Goal: Task Accomplishment & Management: Manage account settings

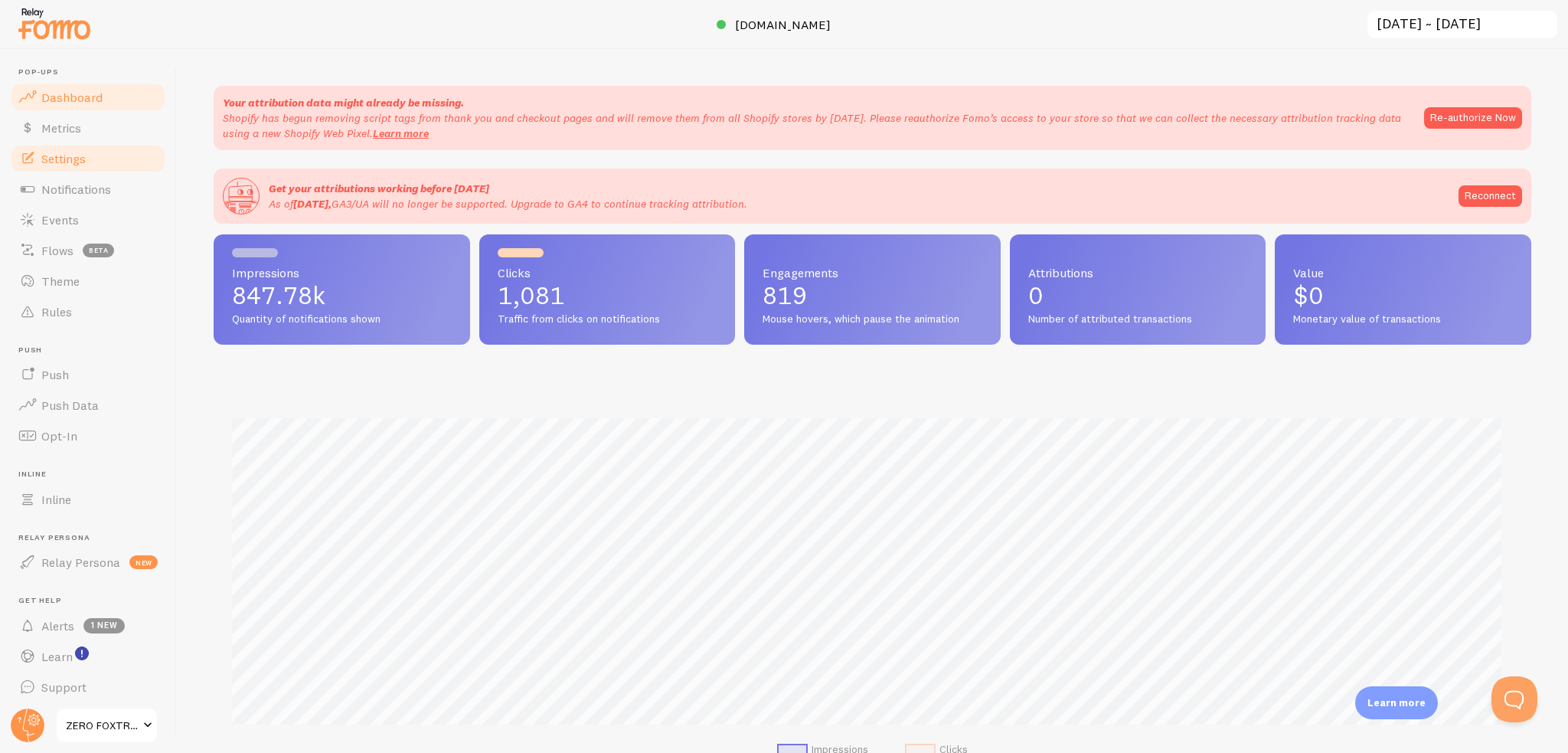
click at [94, 164] on link "Settings" at bounding box center [87, 159] width 158 height 30
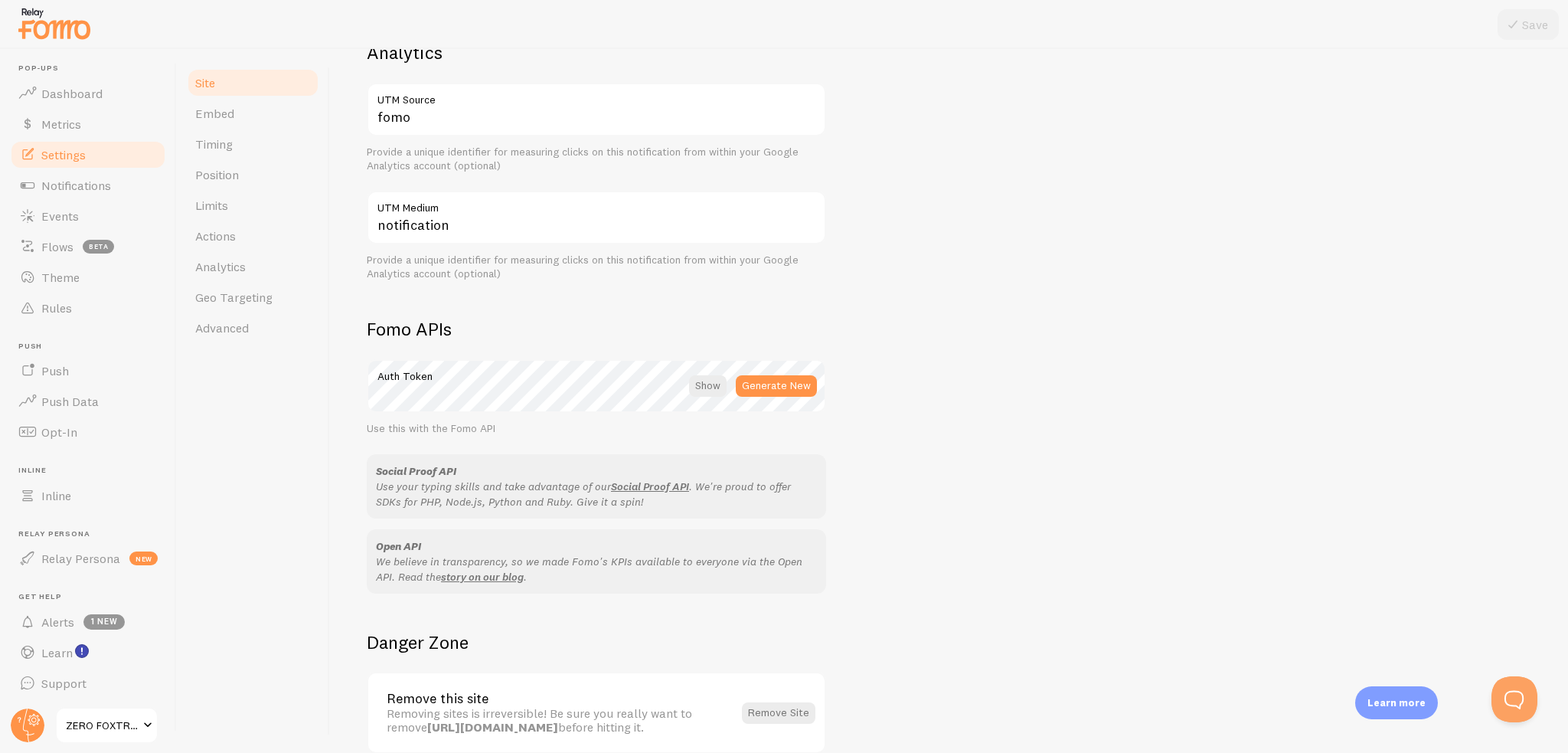
scroll to position [691, 0]
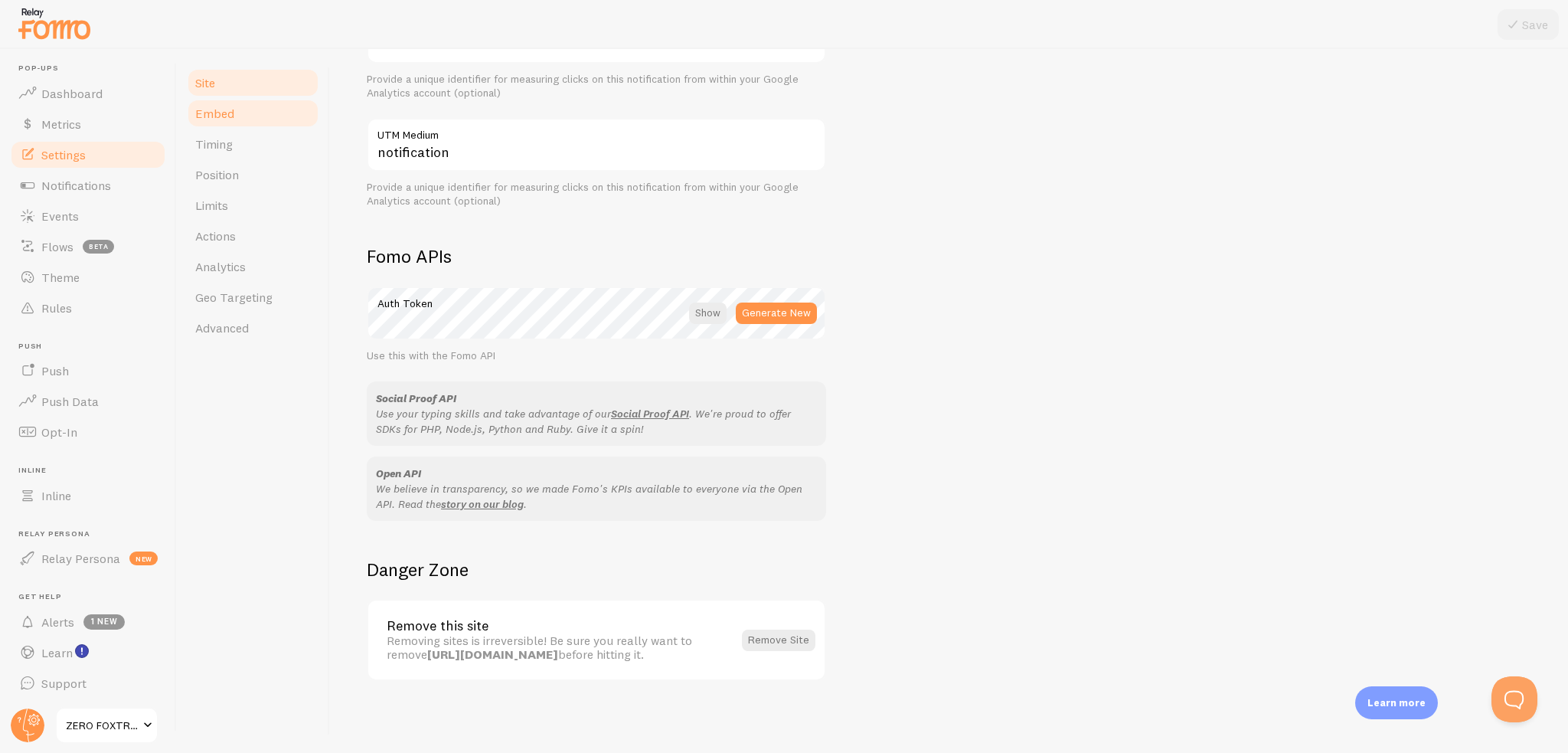
click at [213, 110] on span "Embed" at bounding box center [215, 113] width 39 height 15
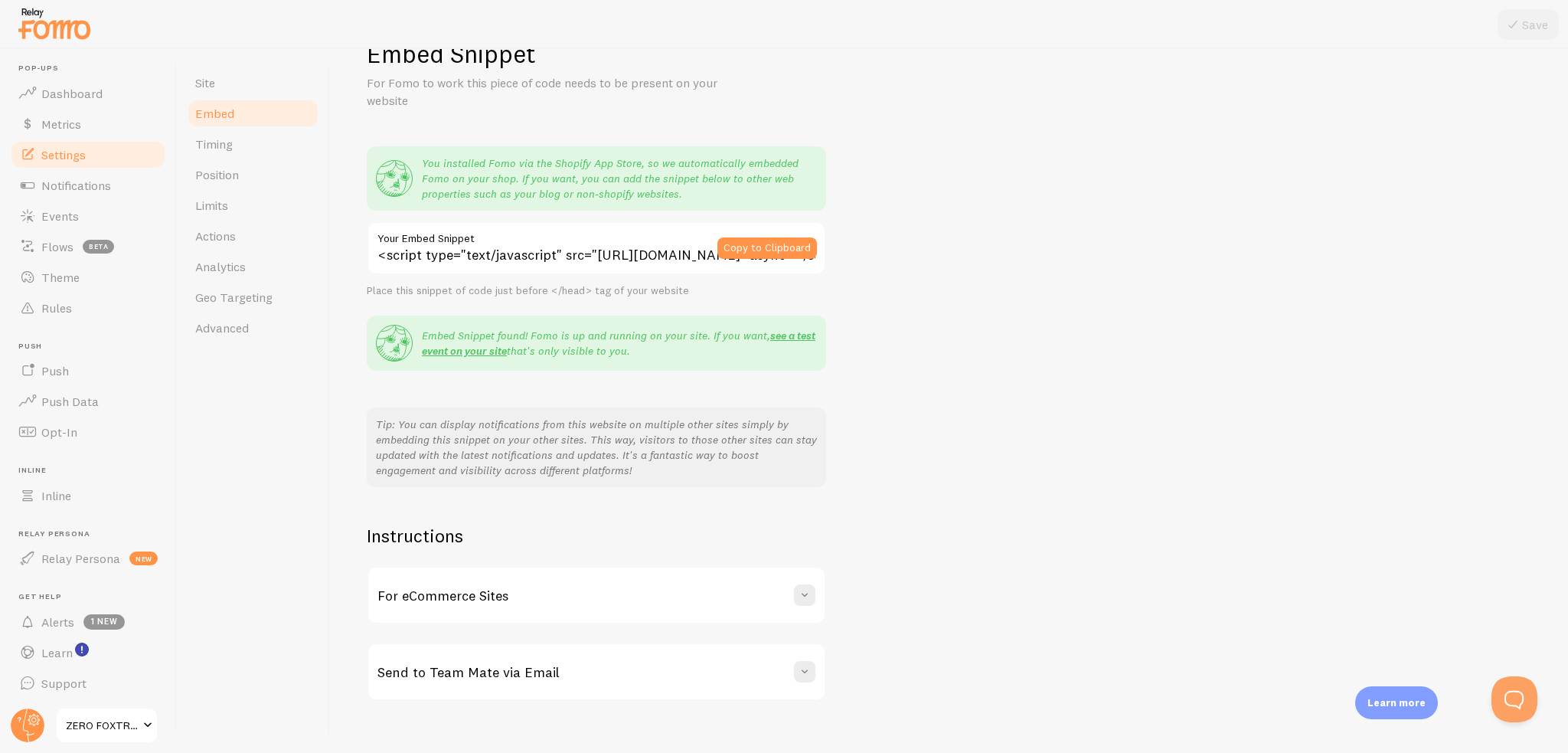
scroll to position [67, 0]
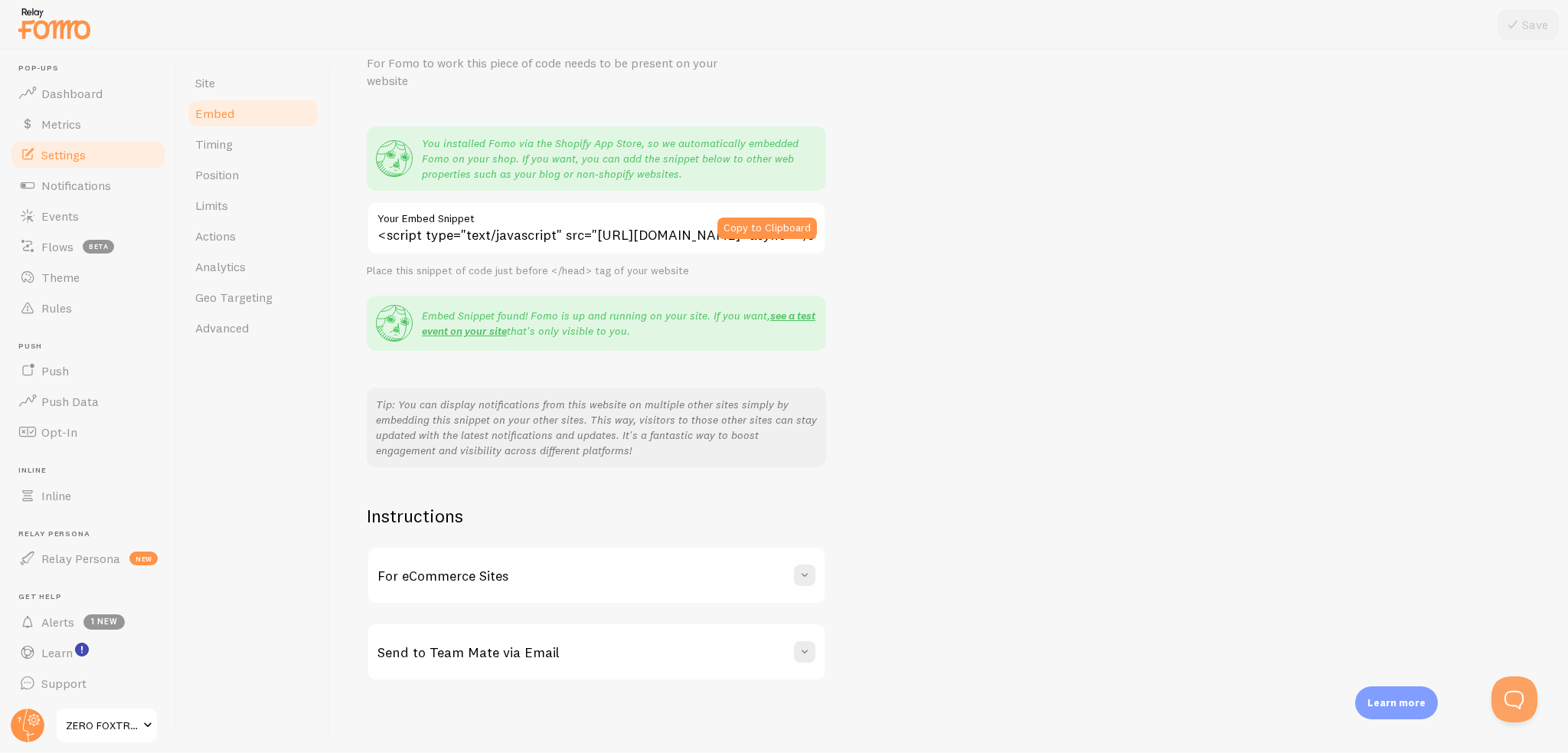
click at [480, 555] on div "For eCommerce Sites" at bounding box center [597, 575] width 456 height 55
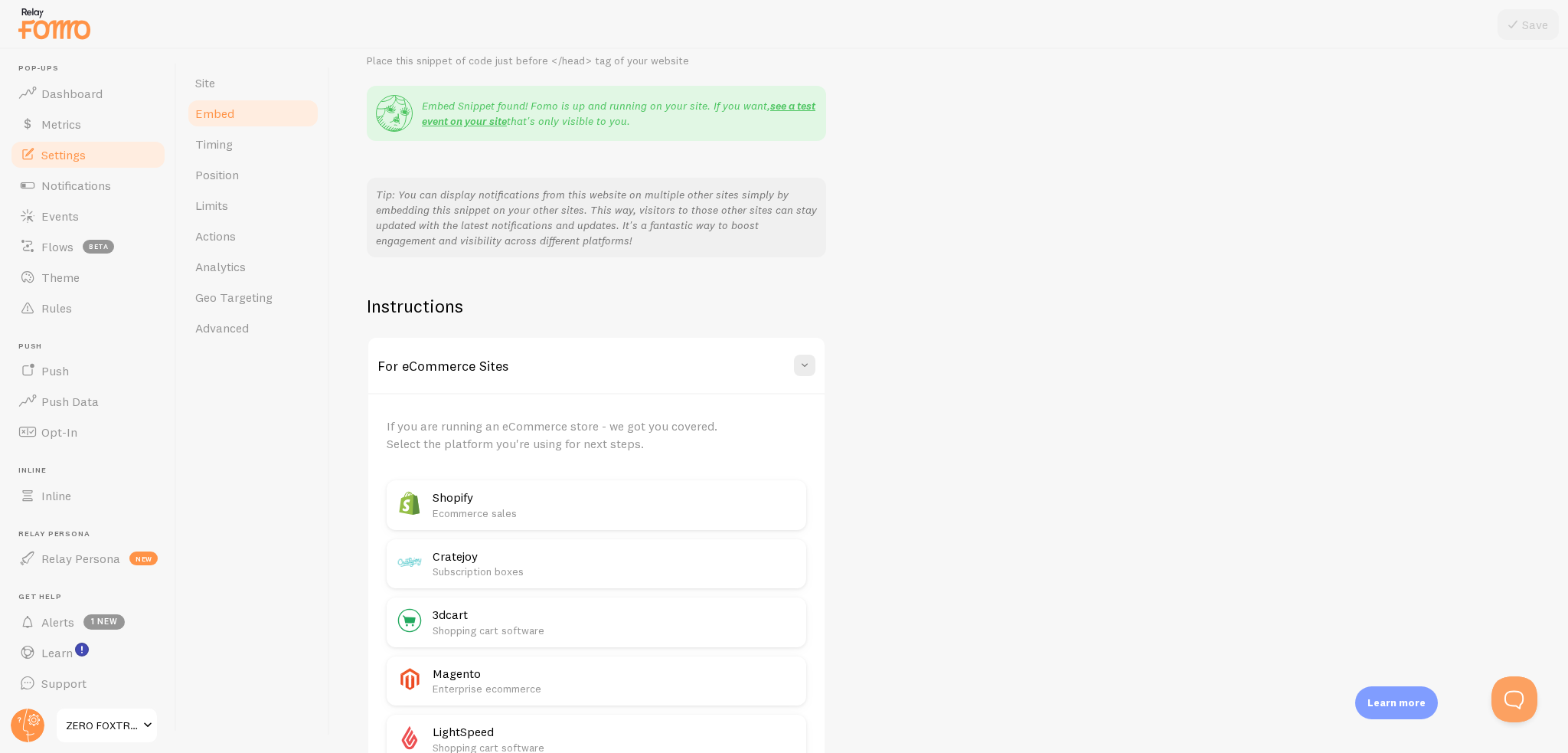
scroll to position [603, 0]
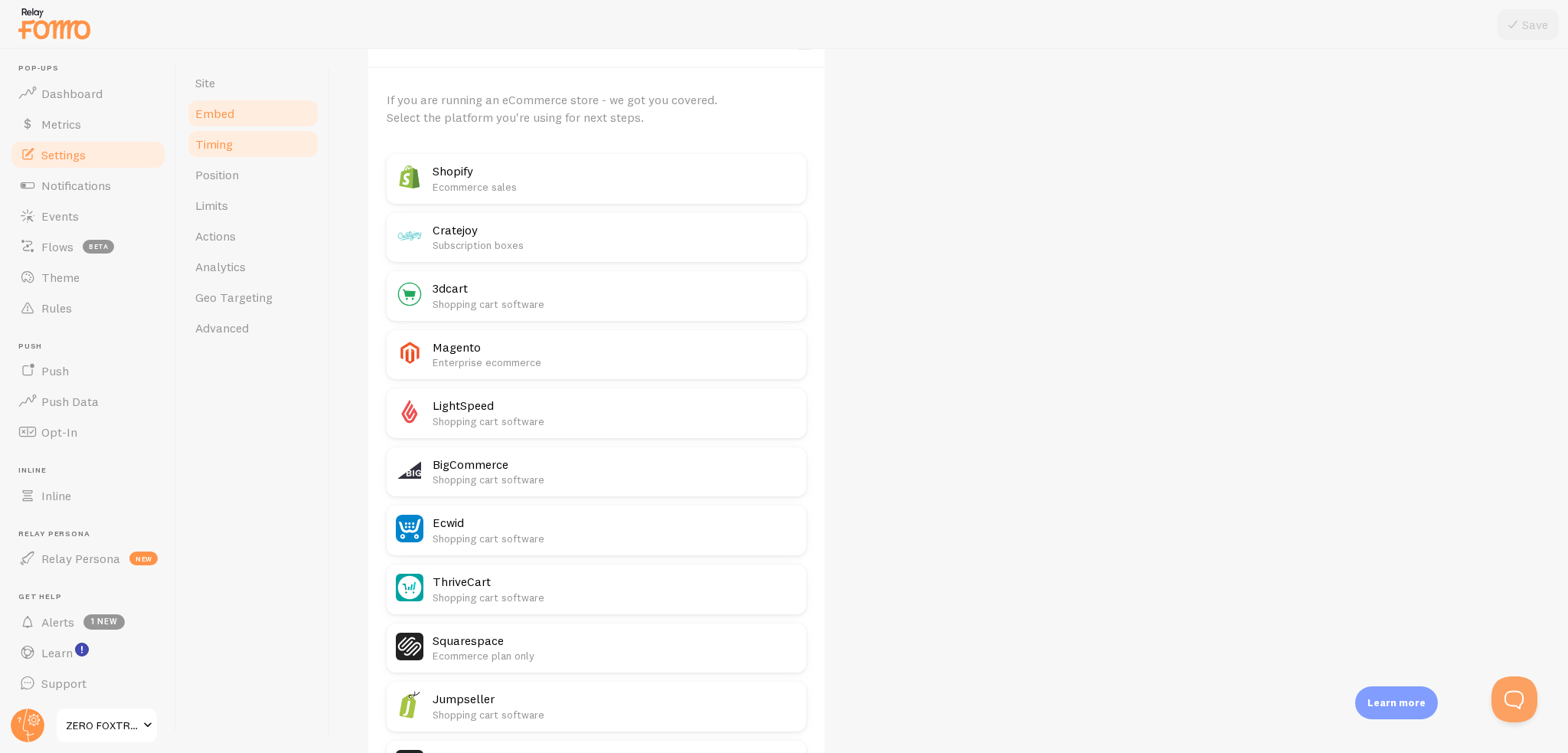
click at [263, 151] on link "Timing" at bounding box center [252, 144] width 134 height 30
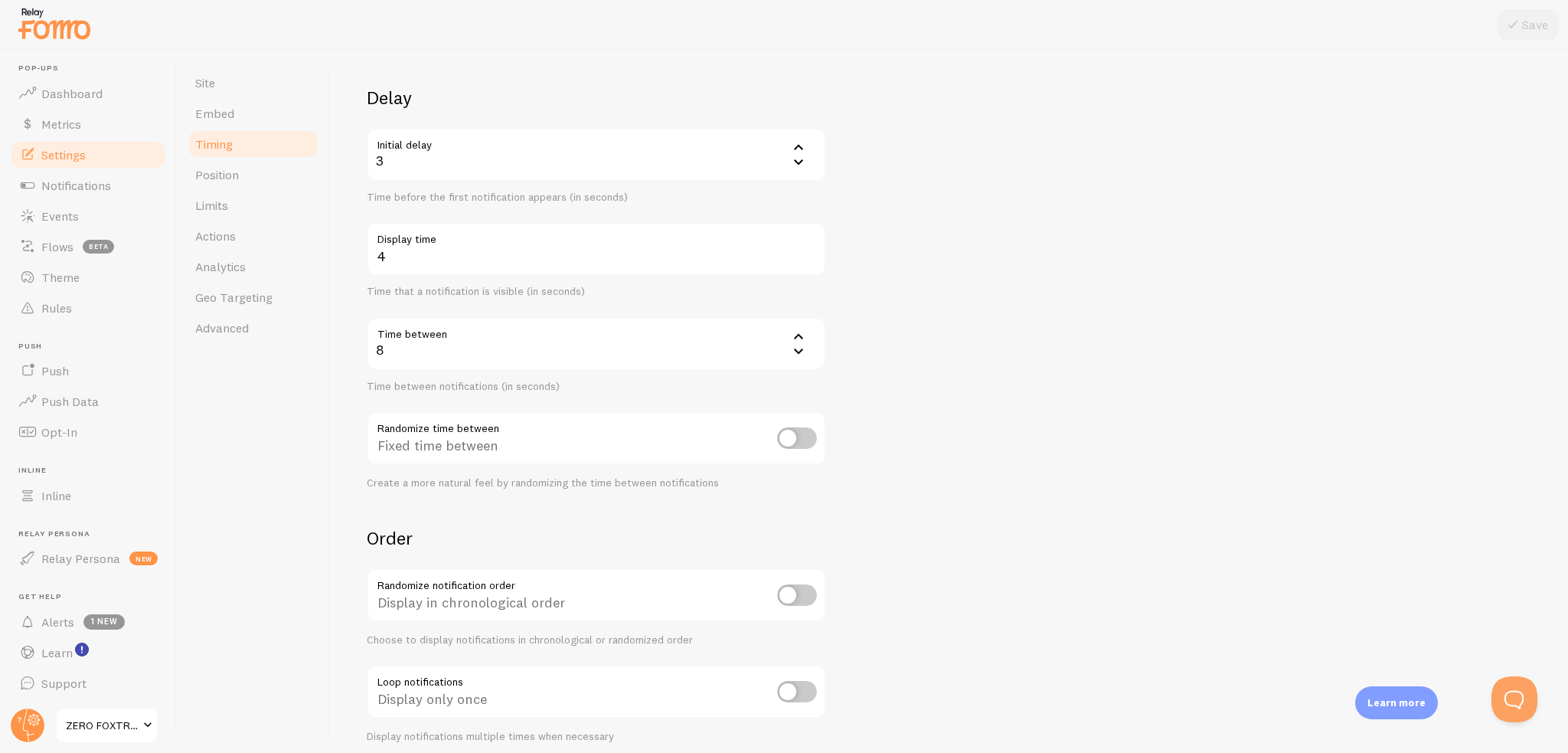
scroll to position [151, 0]
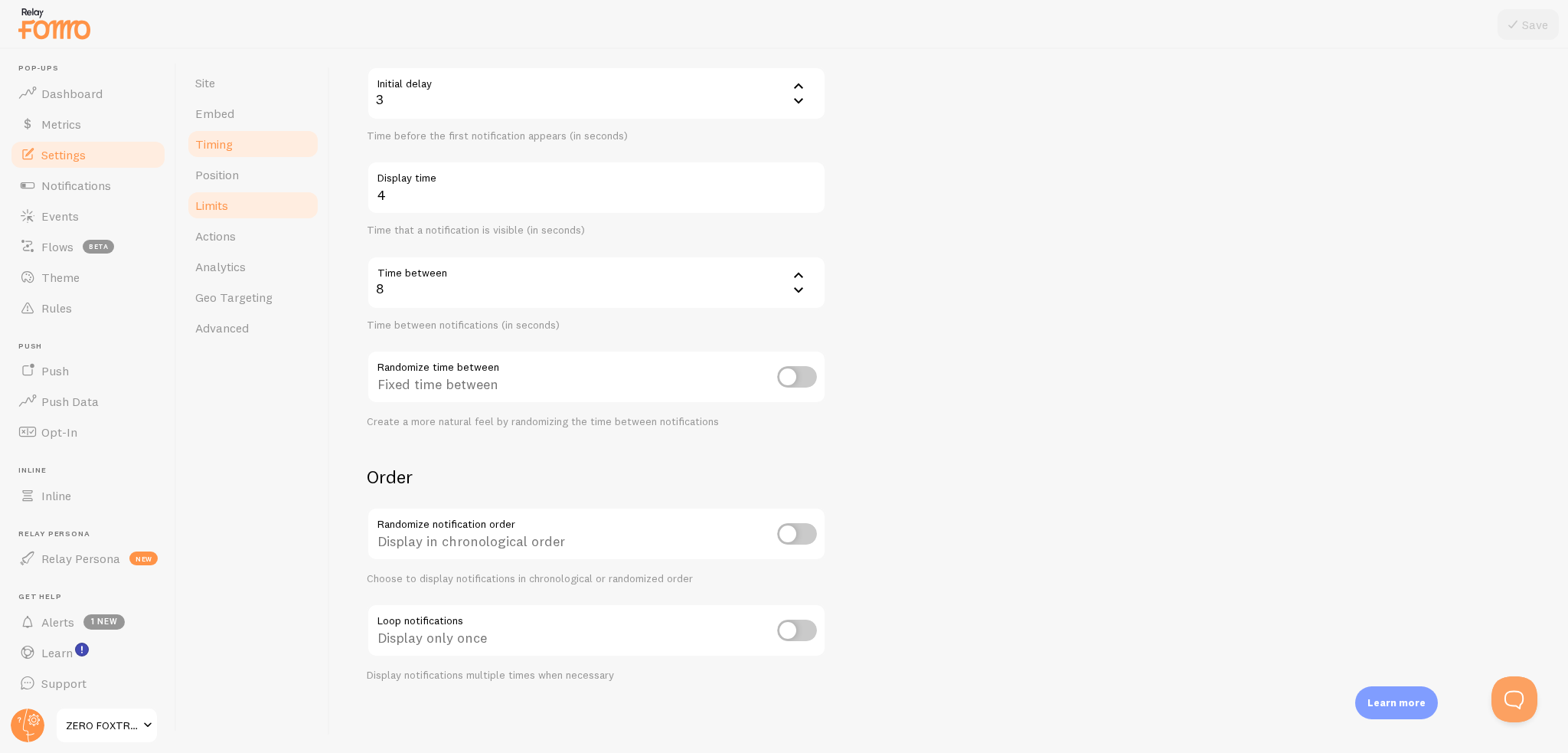
click at [241, 204] on link "Limits" at bounding box center [252, 205] width 134 height 30
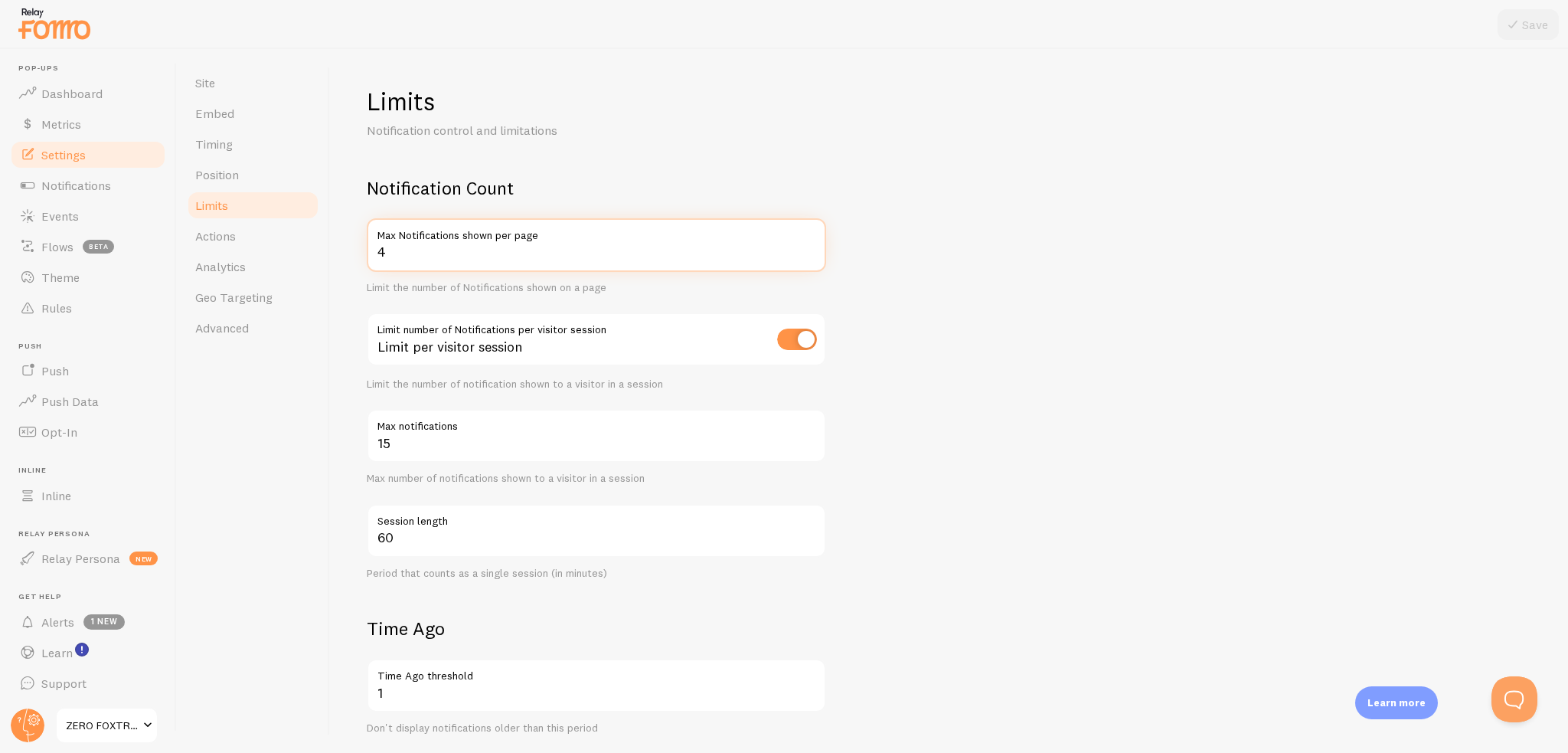
click at [807, 256] on input "4" at bounding box center [597, 245] width 460 height 54
type input "3"
click at [807, 256] on input "3" at bounding box center [597, 245] width 460 height 54
click at [1003, 289] on form "Notification Count 3 Max Notifications shown per page Limit the number of Notif…" at bounding box center [949, 627] width 1164 height 903
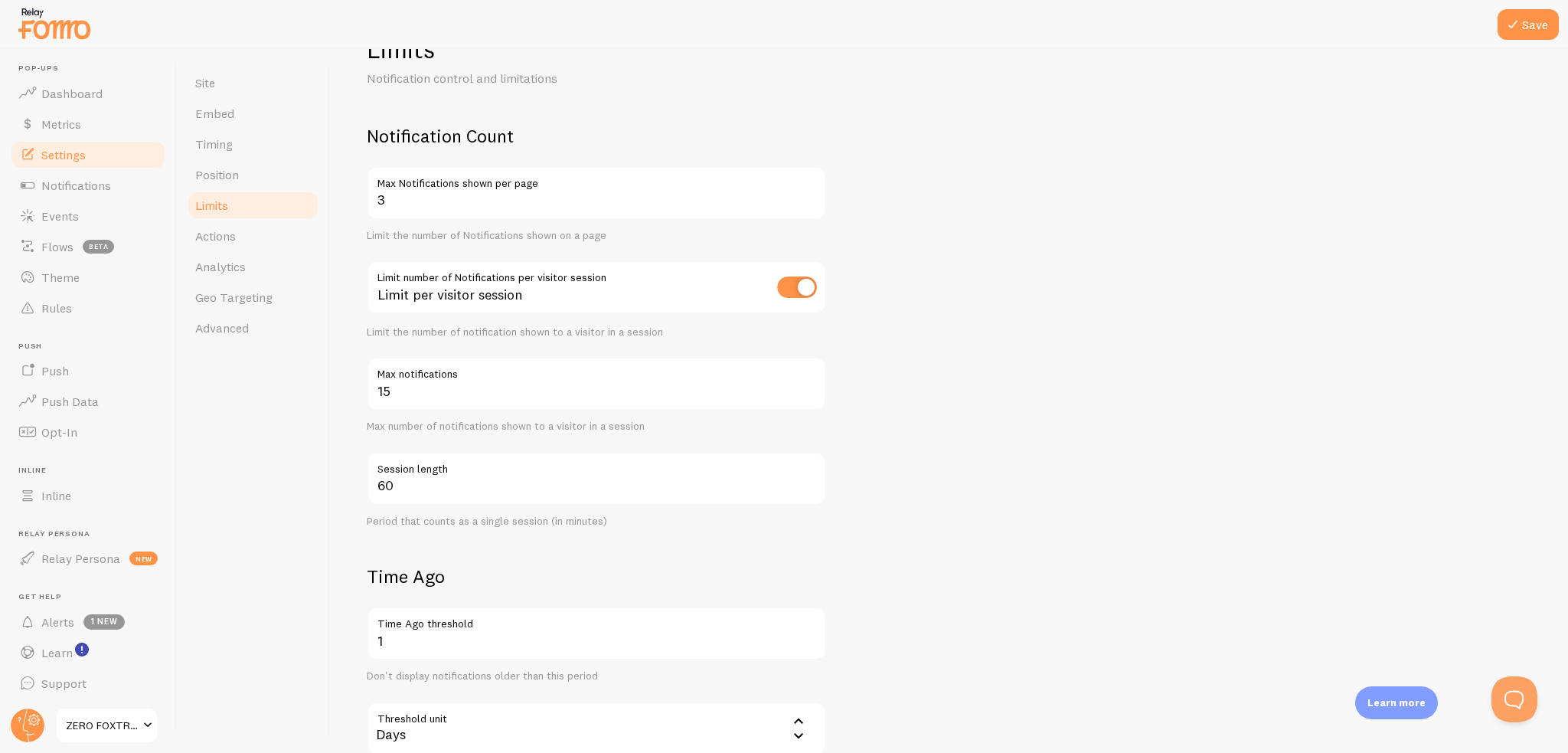
scroll to position [153, 0]
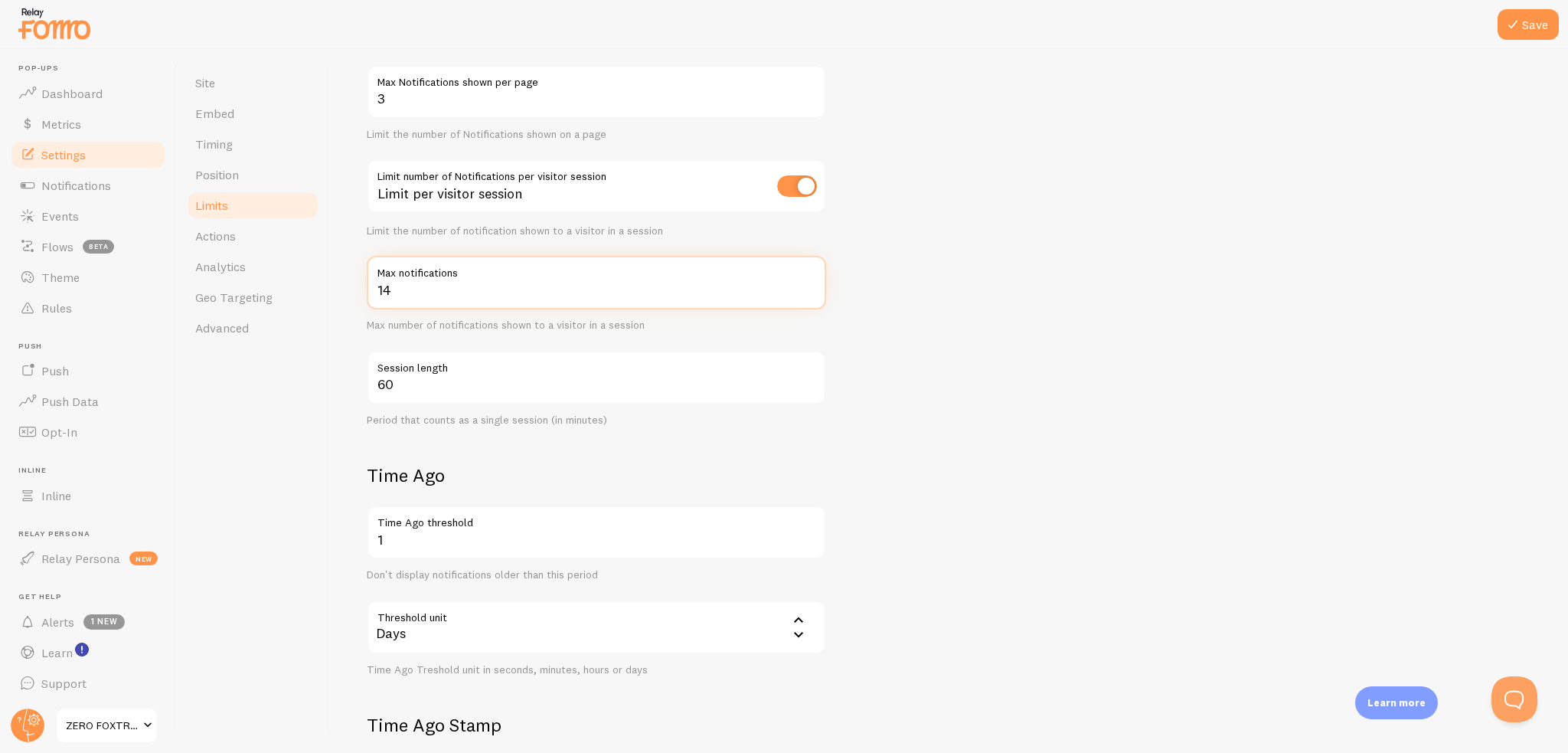
click at [806, 295] on input "14" at bounding box center [597, 282] width 460 height 54
click at [809, 294] on input "13" at bounding box center [597, 282] width 460 height 54
click at [809, 294] on input "12" at bounding box center [597, 282] width 460 height 54
click at [809, 295] on input "11" at bounding box center [597, 282] width 460 height 54
click at [809, 299] on input "10" at bounding box center [597, 282] width 460 height 54
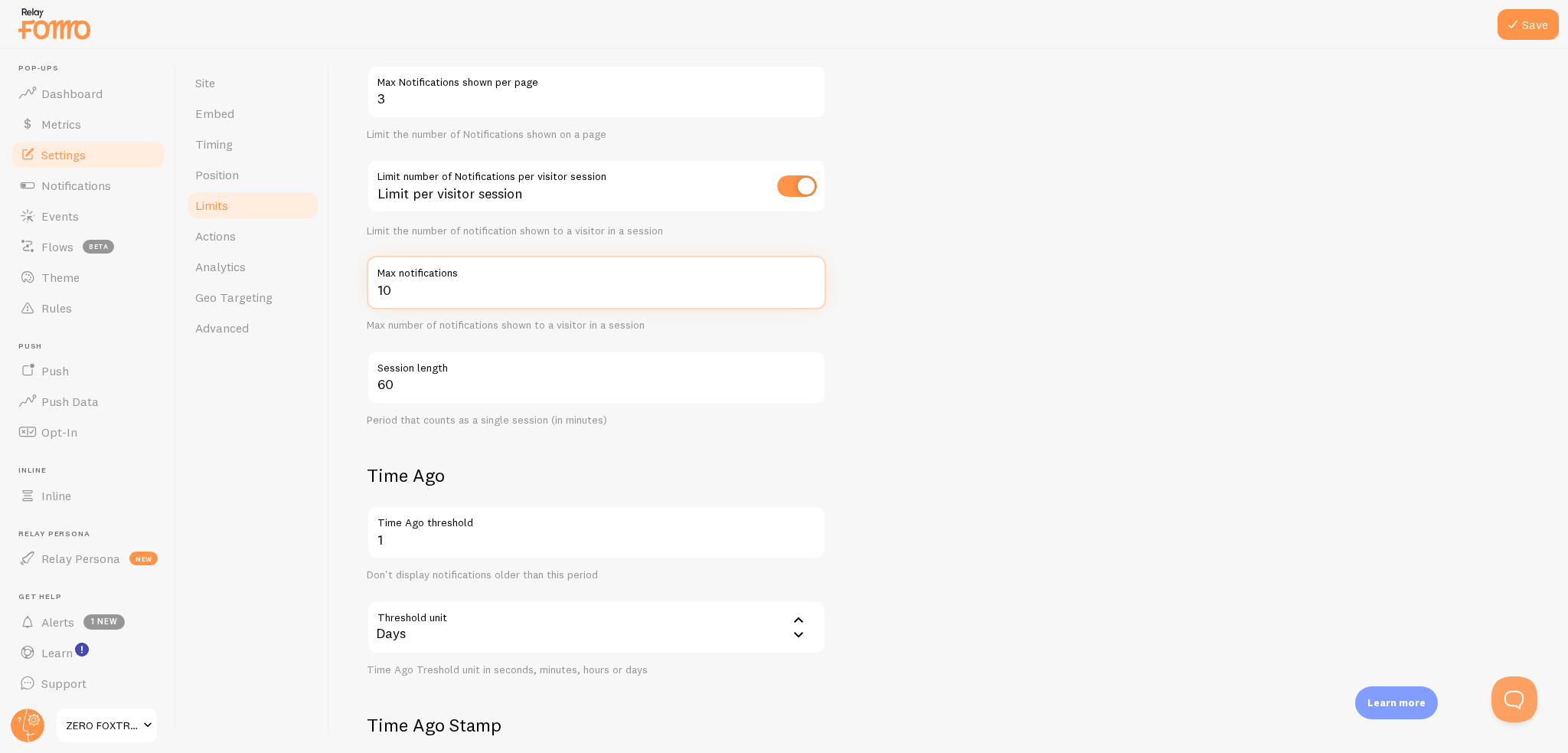
click at [809, 299] on input "10" at bounding box center [597, 282] width 460 height 54
click at [809, 300] on input "10" at bounding box center [597, 282] width 460 height 54
click at [812, 293] on input "9" at bounding box center [597, 282] width 460 height 54
click at [812, 293] on input "8" at bounding box center [597, 282] width 460 height 54
click at [812, 293] on input "7" at bounding box center [597, 282] width 460 height 54
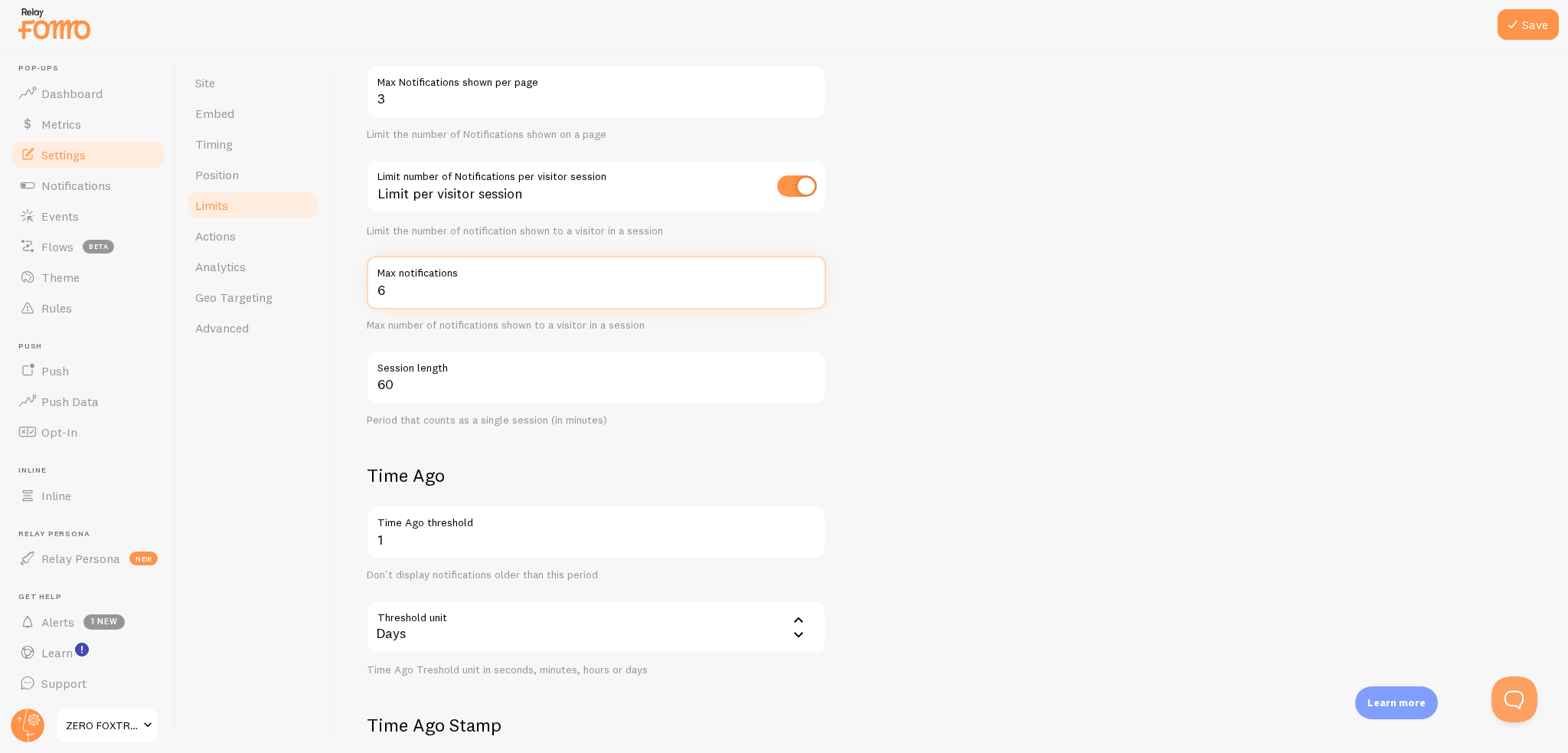
click at [812, 293] on input "6" at bounding box center [597, 282] width 460 height 54
type input "5"
click at [809, 293] on input "5" at bounding box center [597, 282] width 460 height 54
click at [1007, 444] on form "Notification Count 3 Max Notifications shown per page Limit the number of Notif…" at bounding box center [949, 474] width 1164 height 903
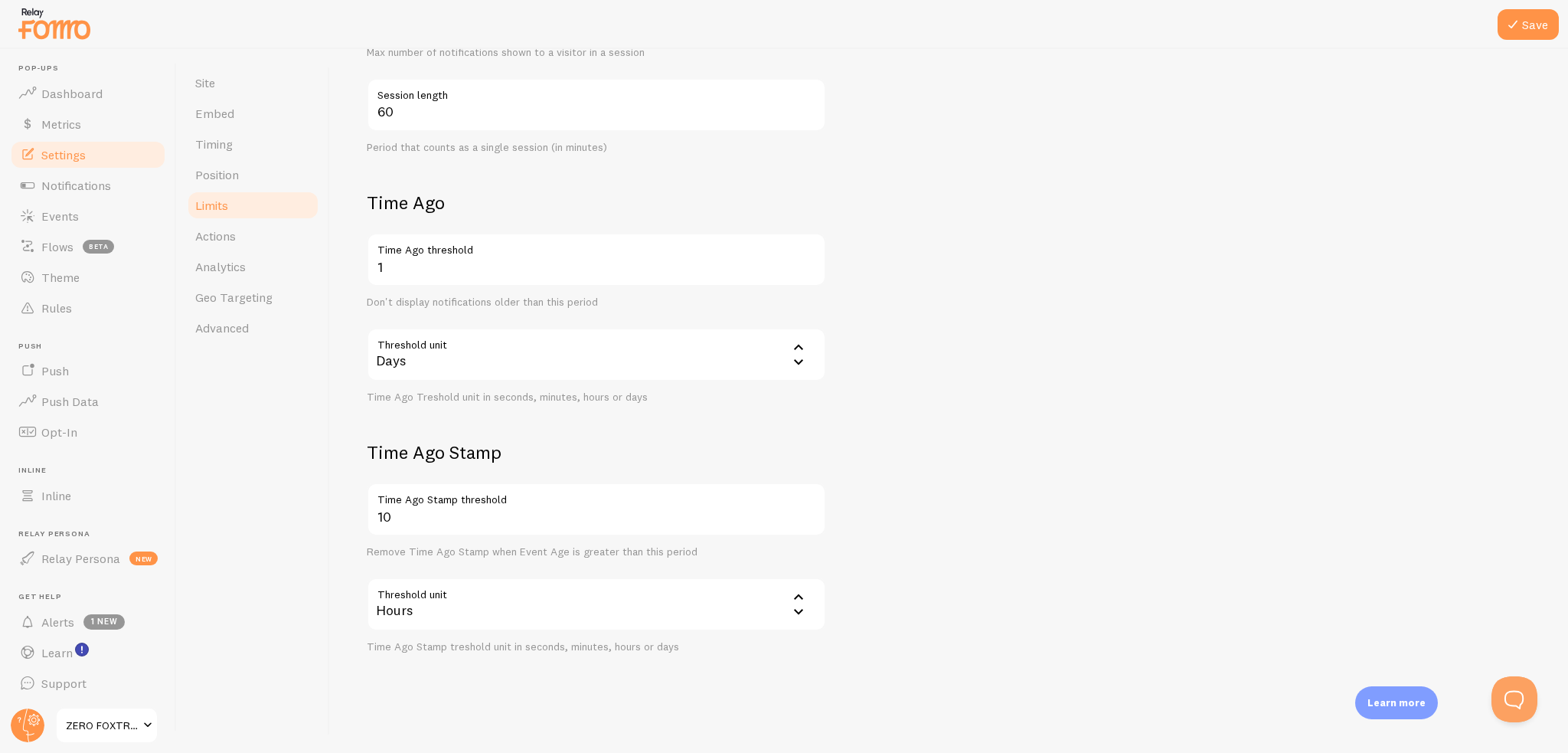
scroll to position [428, 0]
click at [1536, 38] on button "Save" at bounding box center [1528, 24] width 61 height 30
click at [231, 240] on span "Actions" at bounding box center [215, 236] width 41 height 15
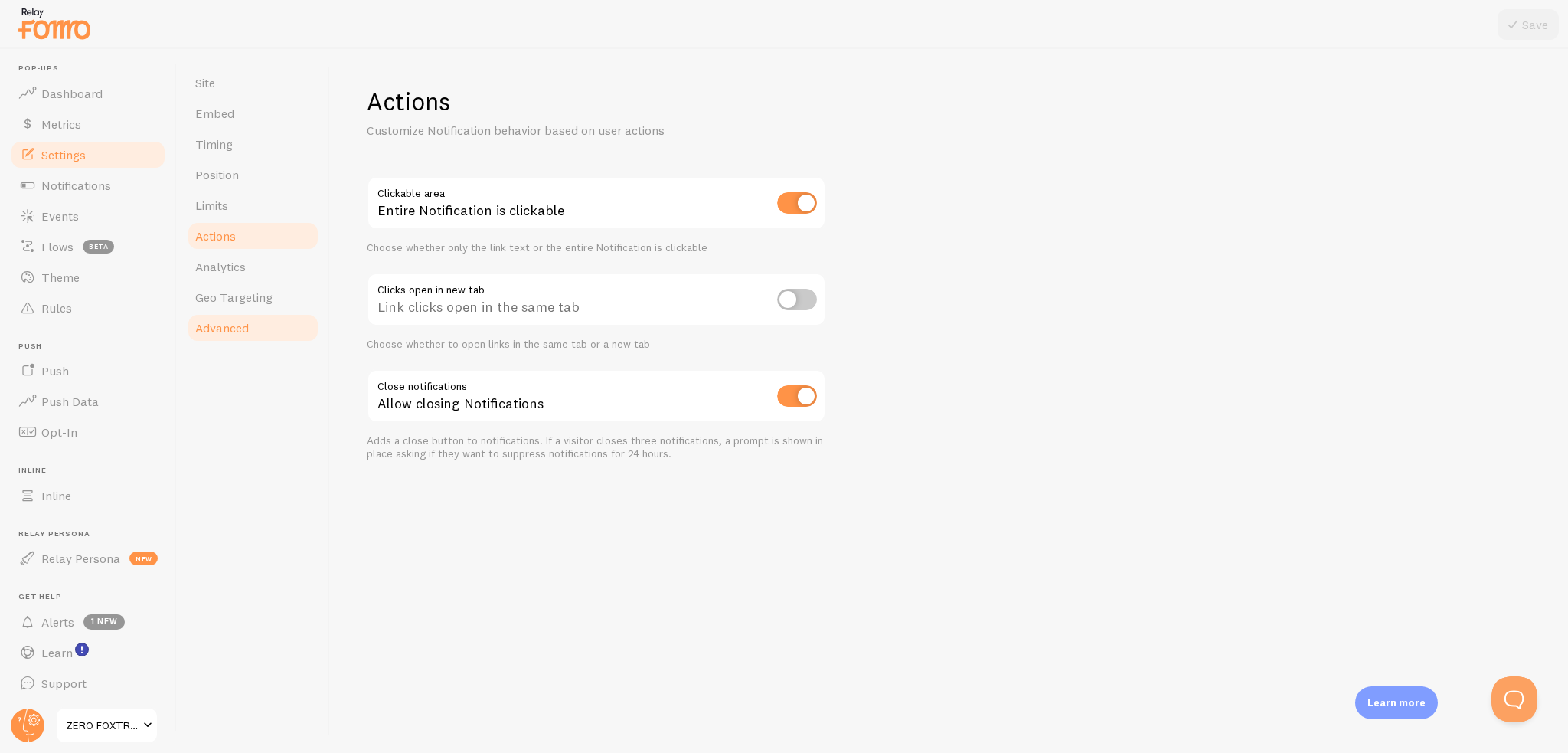
click at [229, 334] on span "Advanced" at bounding box center [222, 328] width 54 height 15
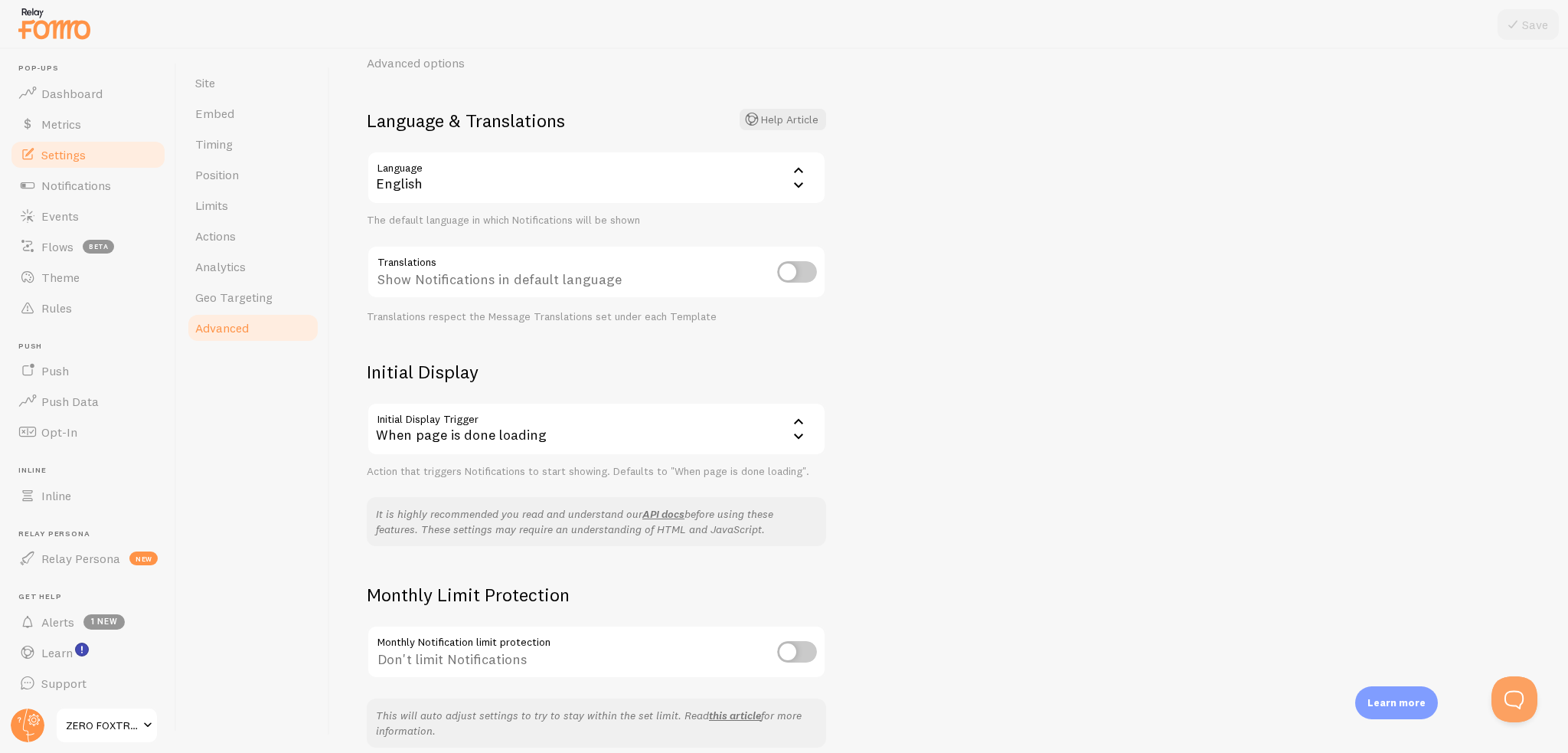
scroll to position [134, 0]
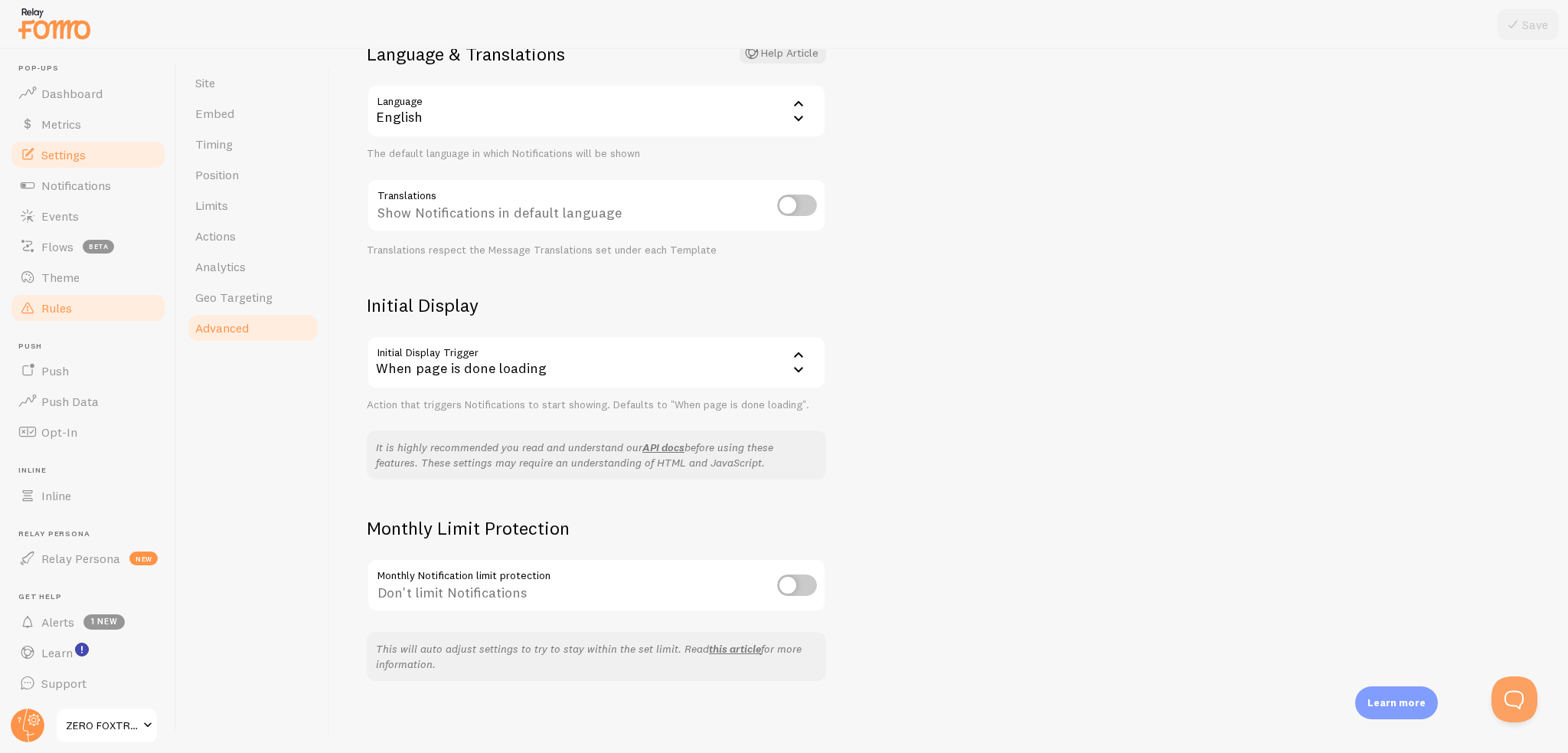
click at [75, 302] on link "Rules" at bounding box center [87, 308] width 158 height 30
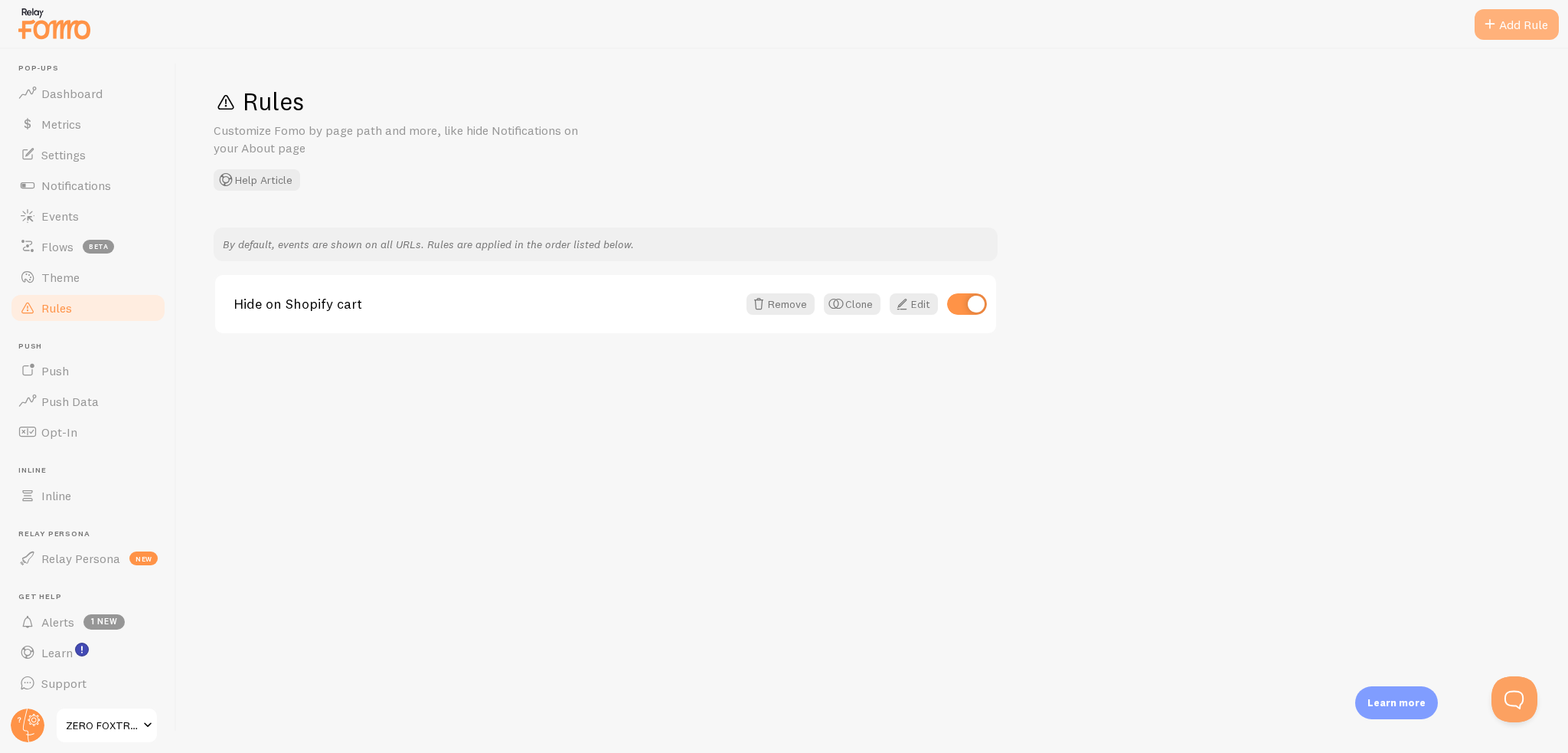
click at [1510, 35] on div "Add Rule" at bounding box center [1517, 24] width 84 height 30
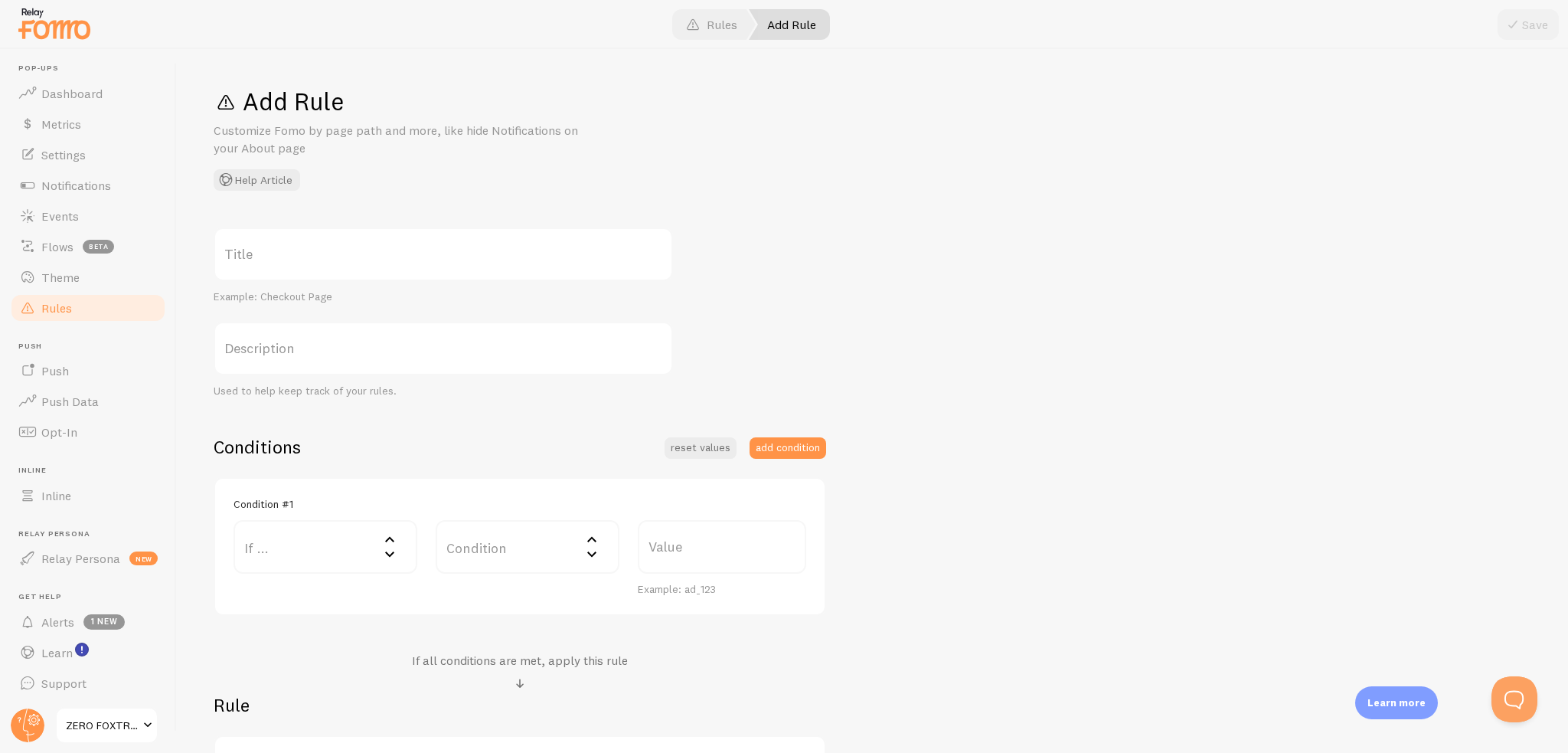
click at [305, 268] on label "Title" at bounding box center [444, 254] width 460 height 54
click at [305, 268] on input "Title" at bounding box center [444, 254] width 460 height 54
click at [298, 554] on label "If ..." at bounding box center [325, 546] width 183 height 54
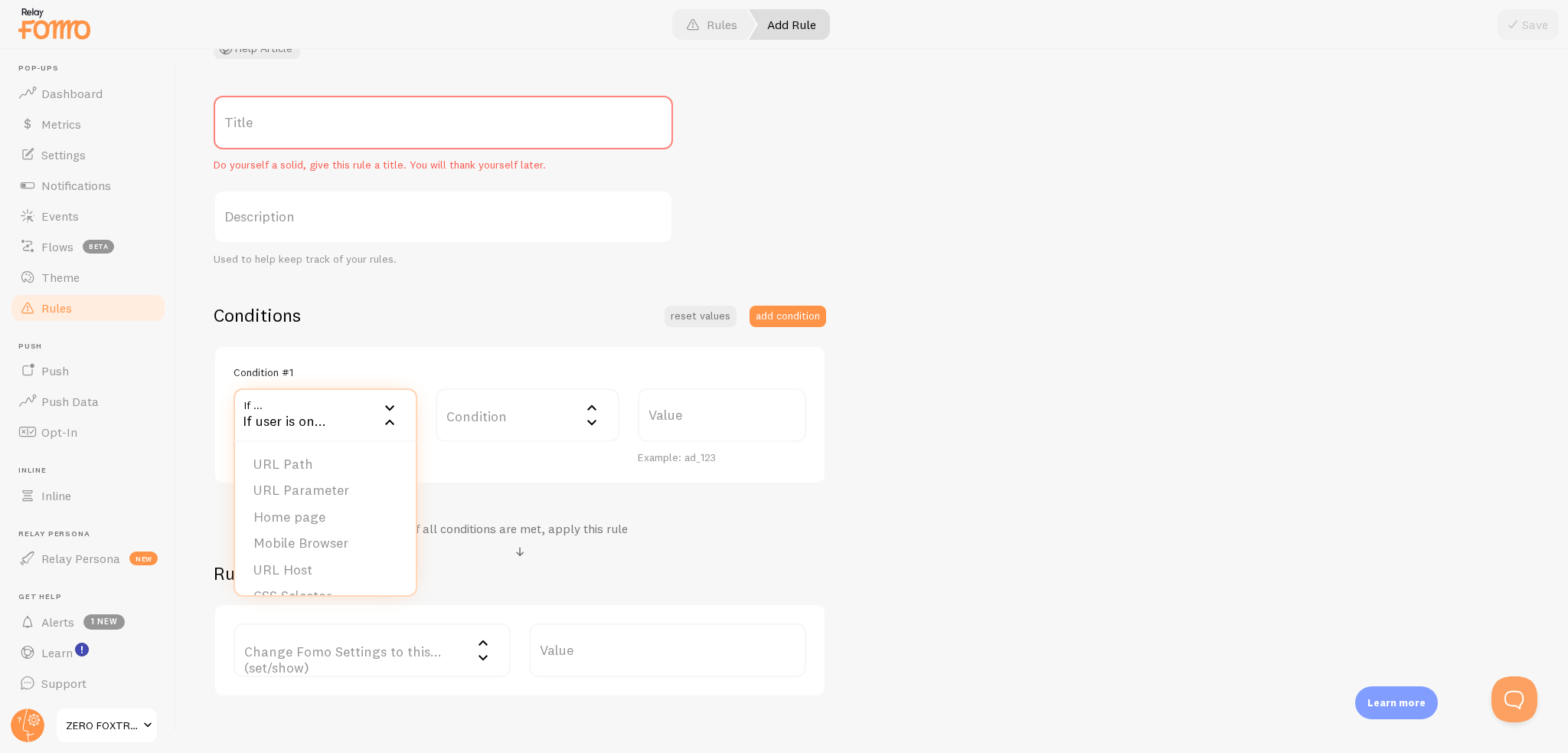
drag, startPoint x: 505, startPoint y: 413, endPoint x: 336, endPoint y: 457, distance: 174.6
click at [342, 455] on div "If ... If user is on... URL Path URL Parameter Home page Mobile Browser URL Hos…" at bounding box center [520, 427] width 591 height 77
click at [320, 415] on label "If ..." at bounding box center [325, 415] width 183 height 54
click at [294, 458] on li "URL Path" at bounding box center [326, 464] width 181 height 26
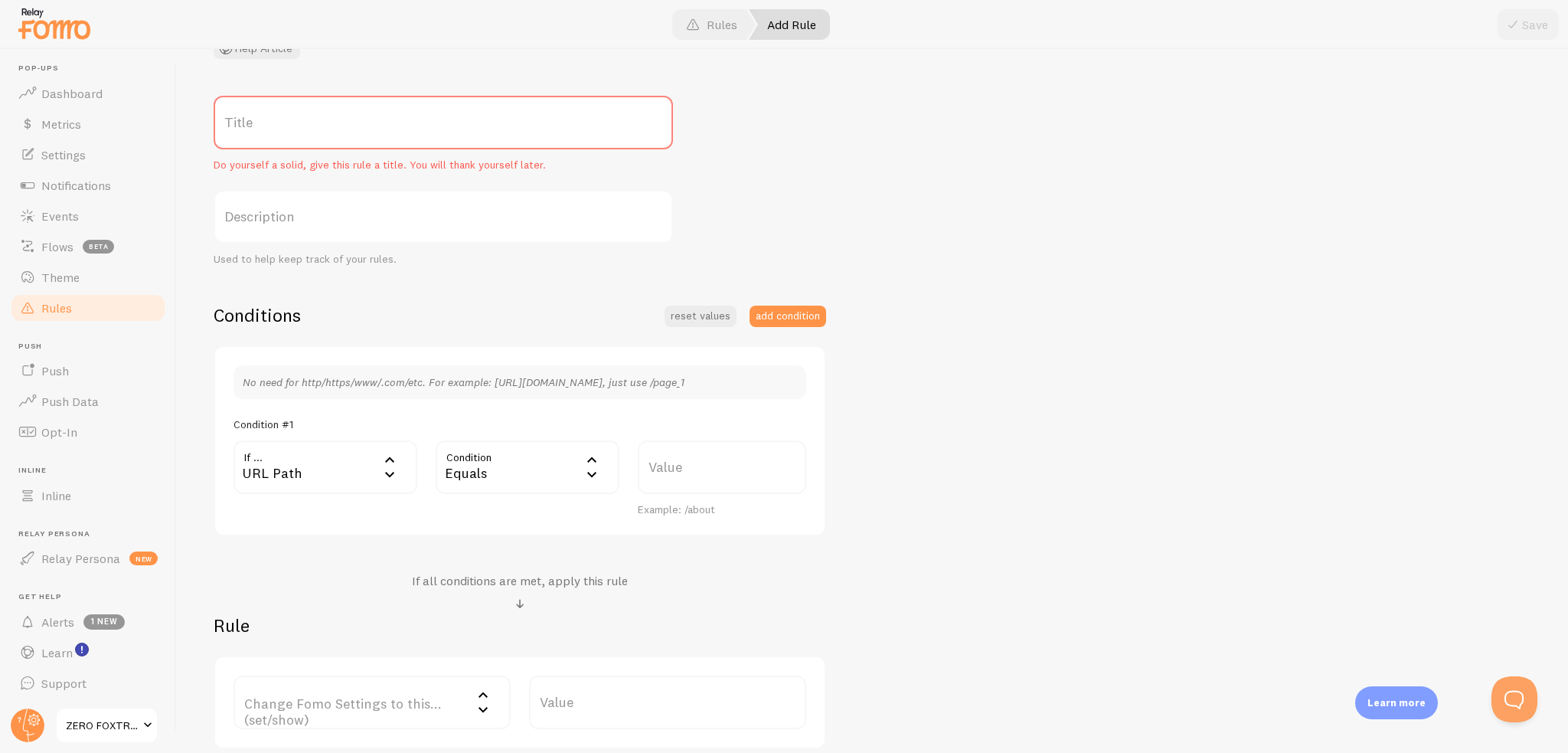
click at [515, 473] on div "Equals" at bounding box center [527, 467] width 183 height 54
click at [501, 590] on li "Contains" at bounding box center [528, 595] width 181 height 26
click at [909, 539] on div "Title Do yourself a solid, give this rule a title. You will thank yourself late…" at bounding box center [873, 423] width 1318 height 654
click at [693, 462] on label "Value" at bounding box center [722, 467] width 168 height 54
click at [693, 462] on input "Value" at bounding box center [722, 467] width 168 height 54
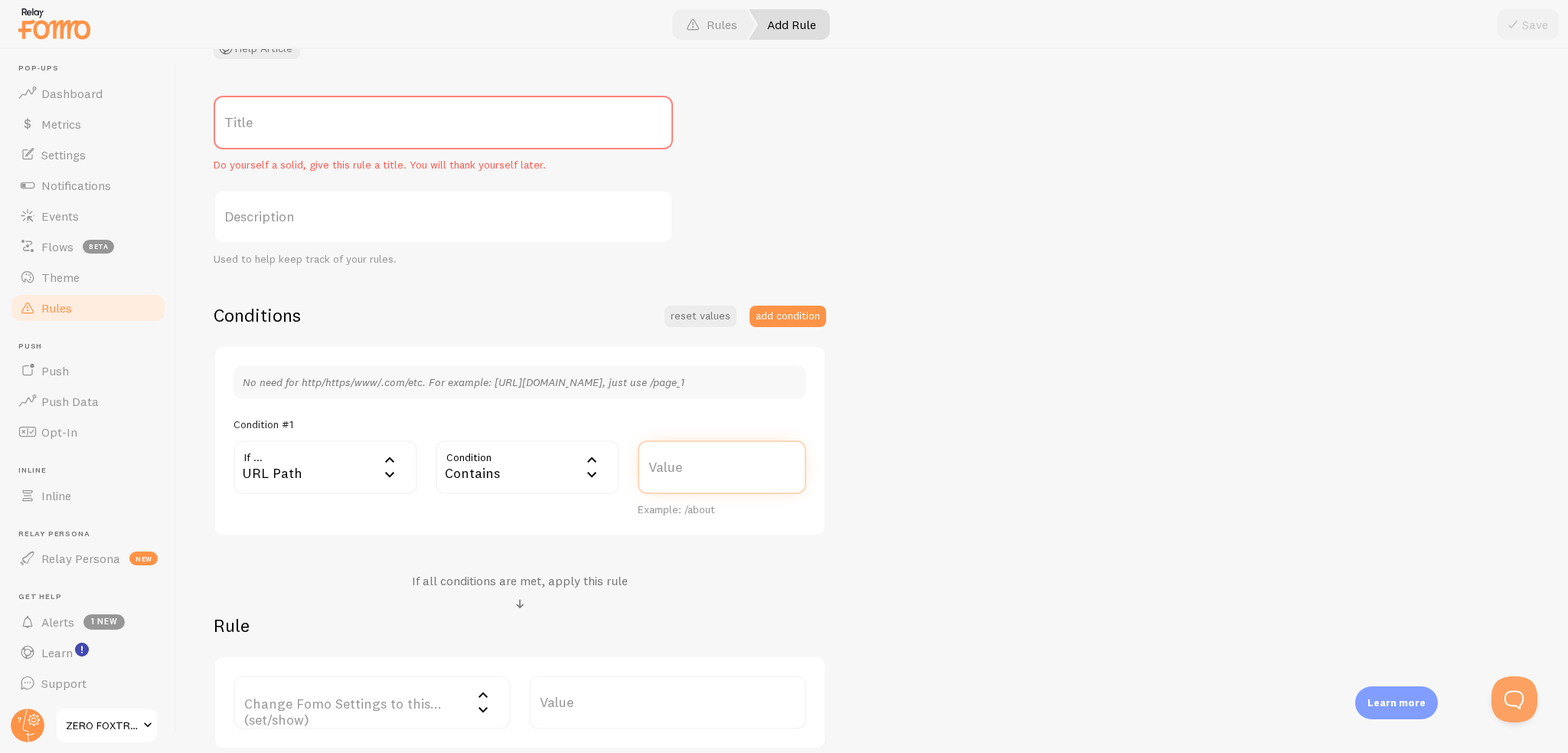
paste input "woobie-pants"
type input "woobie-pants"
click at [1037, 545] on div "Title Do yourself a solid, give this rule a title. You will thank yourself late…" at bounding box center [873, 423] width 1318 height 654
click at [318, 143] on label "Title" at bounding box center [444, 123] width 460 height 54
click at [318, 143] on input "Title" at bounding box center [444, 123] width 460 height 54
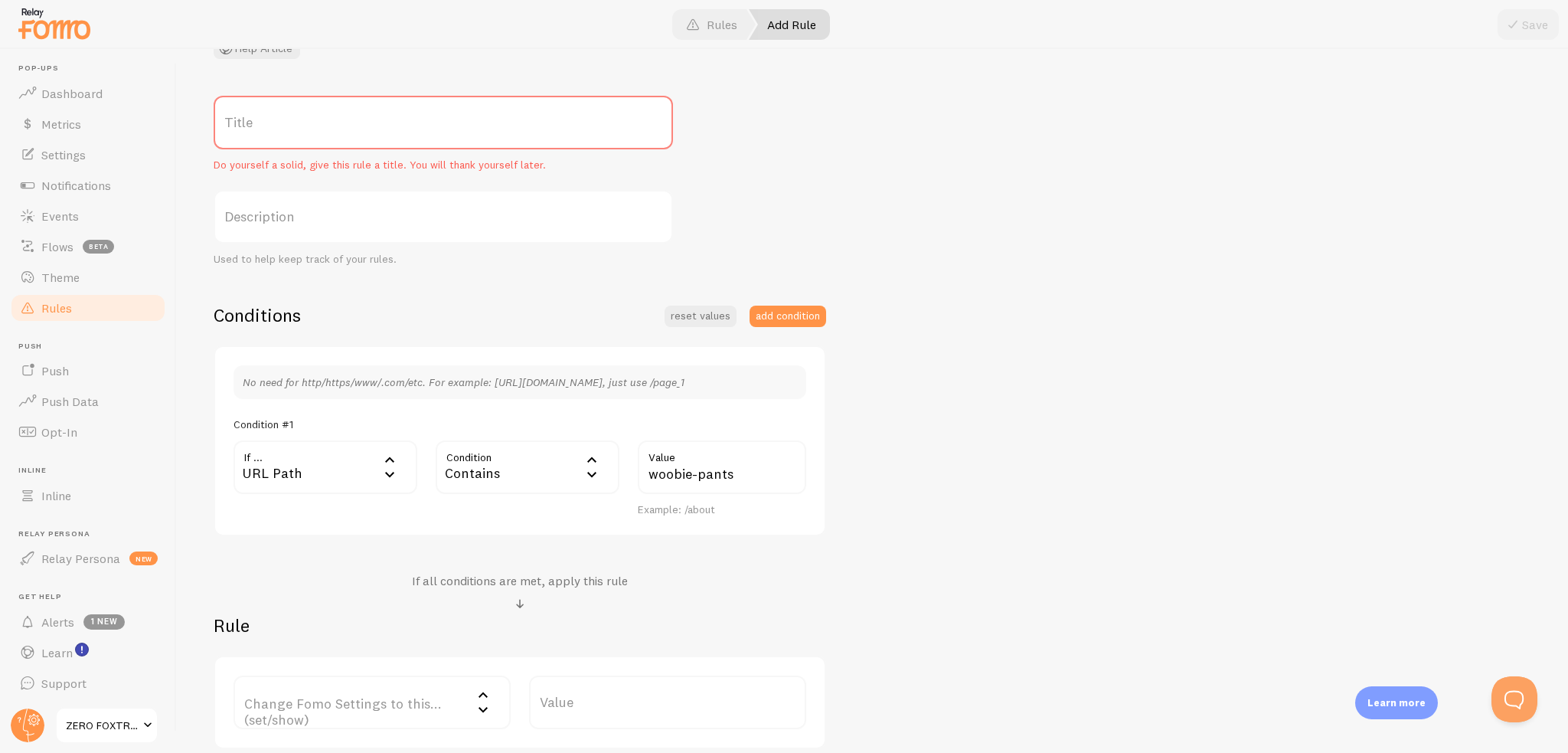
click at [318, 132] on label "Title" at bounding box center [444, 123] width 460 height 54
click at [318, 132] on input "Title" at bounding box center [444, 123] width 460 height 54
type input "W"
type input "Exclude Woobie Pants"
click at [821, 152] on div "Exclude Woobie Pants Title Example: Checkout Page Description Used to help keep…" at bounding box center [873, 423] width 1318 height 654
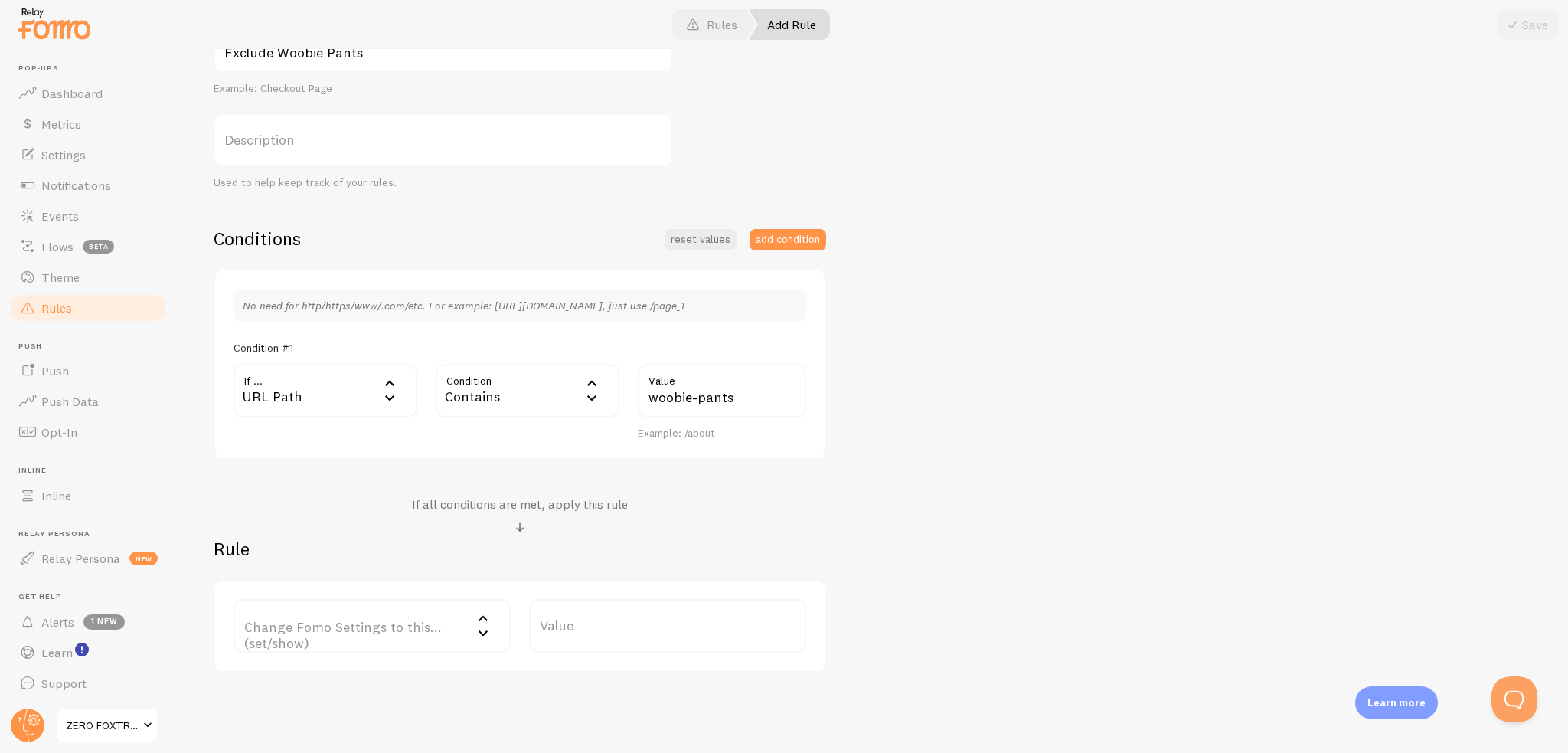
scroll to position [260, 0]
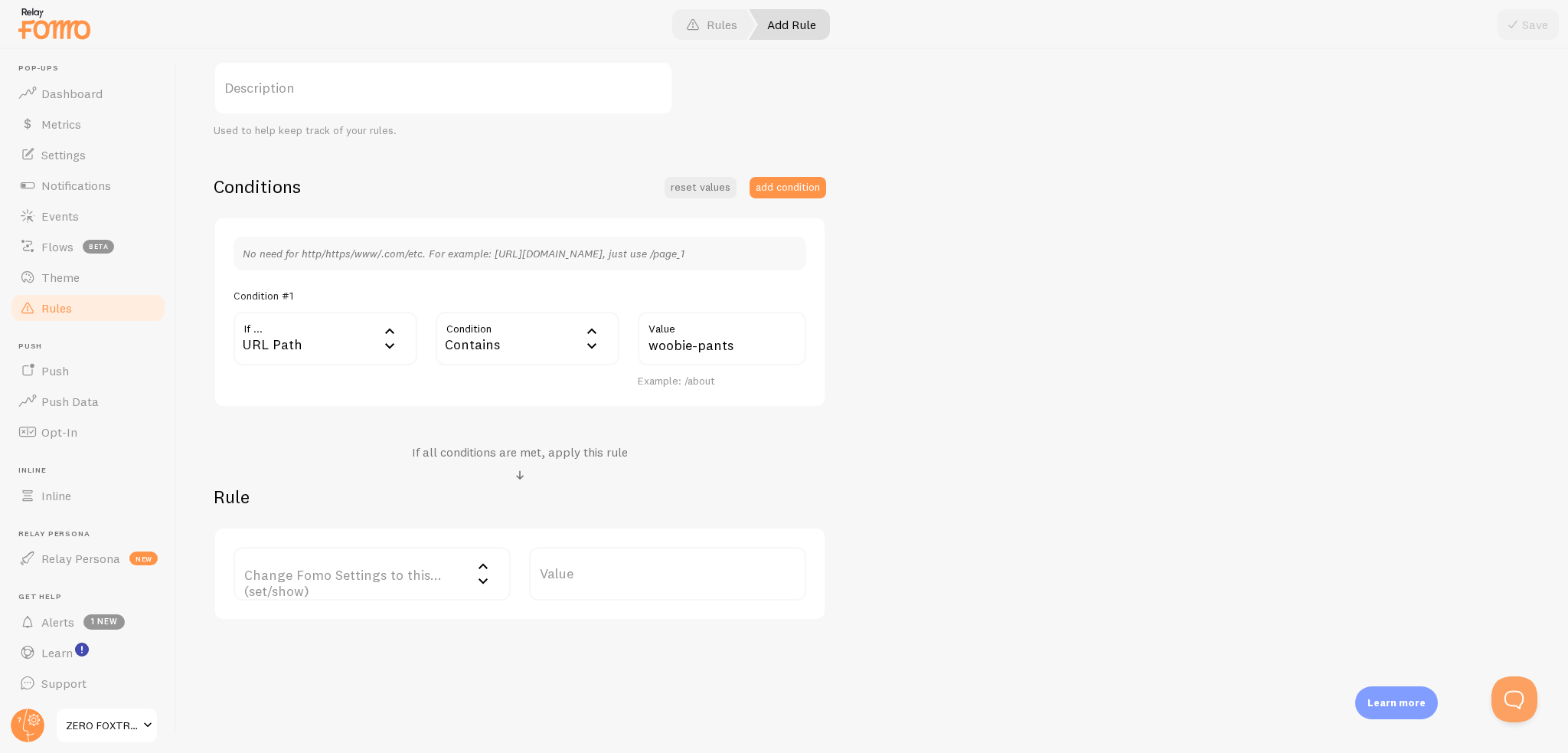
click at [361, 594] on label "Change Fomo Settings to this... (set/show)" at bounding box center [372, 574] width 277 height 54
click at [375, 642] on li "Do Not Show Template" at bounding box center [372, 649] width 274 height 26
click at [678, 565] on label "Template" at bounding box center [668, 574] width 277 height 54
click at [577, 575] on div "Template" at bounding box center [668, 574] width 277 height 54
click at [423, 568] on div "Do Not Show Template" at bounding box center [372, 574] width 277 height 54
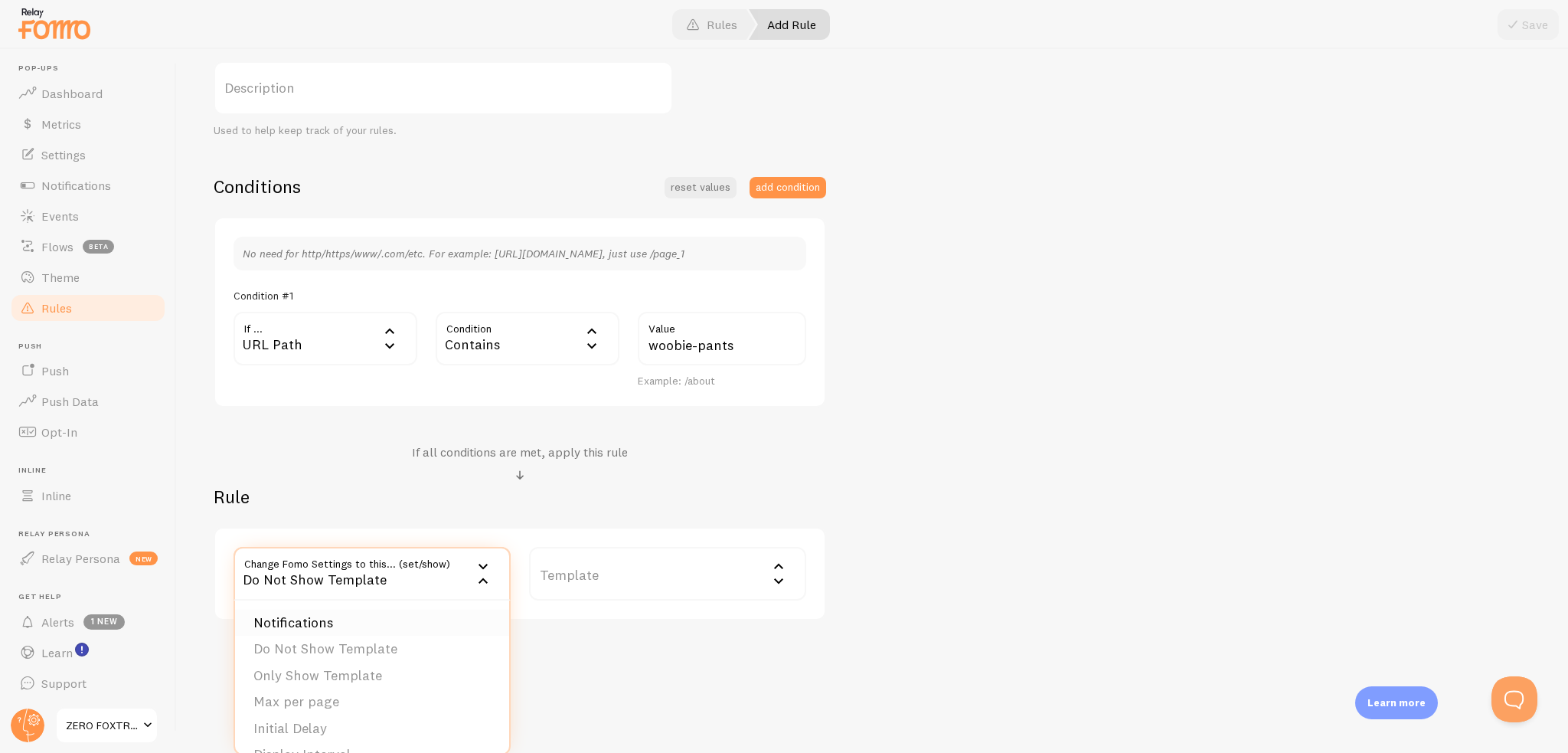
click at [294, 623] on li "Notifications" at bounding box center [372, 622] width 274 height 26
click at [701, 572] on label "Options" at bounding box center [668, 574] width 277 height 54
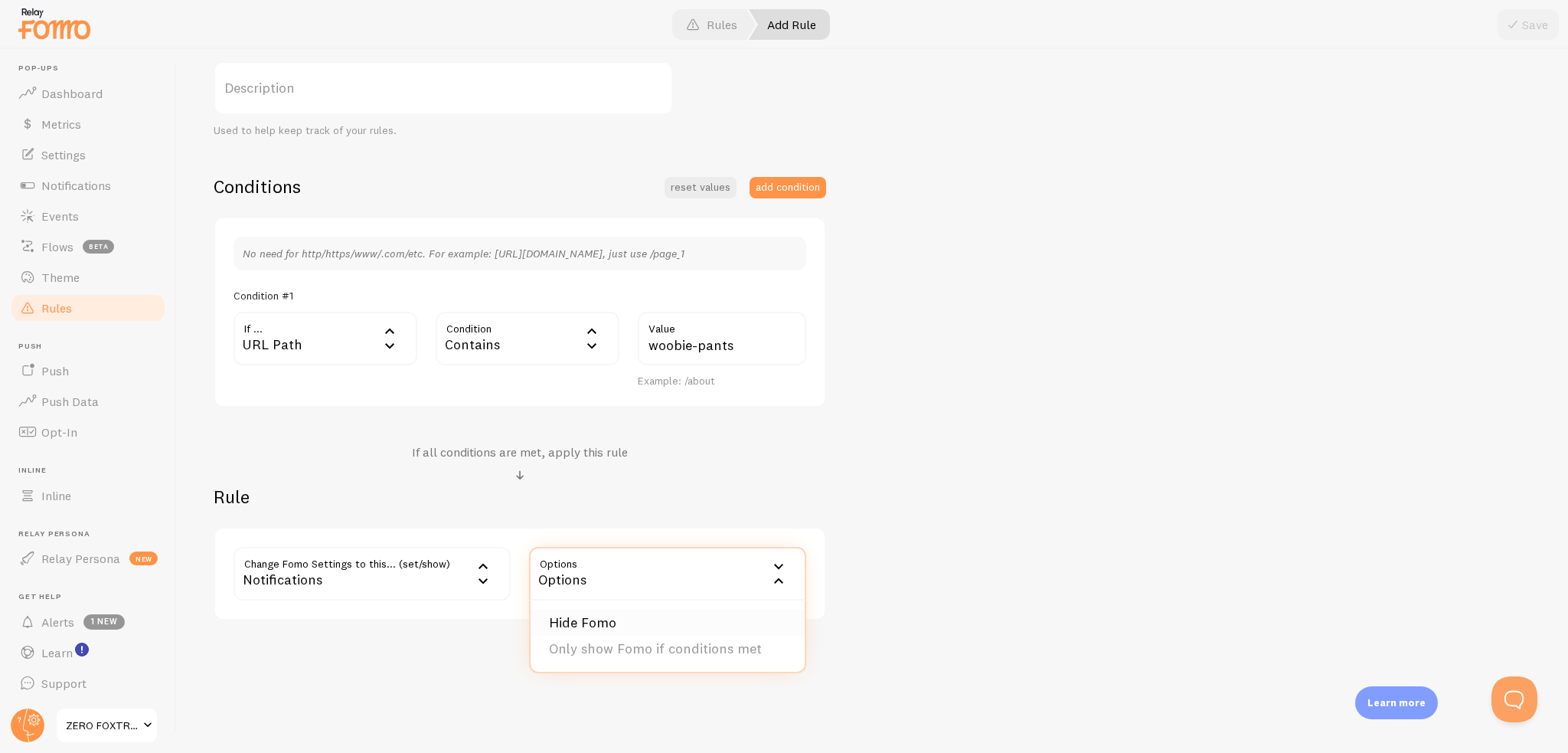
click at [649, 612] on li "Hide Fomo" at bounding box center [668, 622] width 274 height 26
click at [637, 579] on div "Hide Fomo" at bounding box center [668, 574] width 277 height 54
click at [1039, 507] on div "Exclude Woobie Pants Title Example: Checkout Page Description Used to help keep…" at bounding box center [873, 294] width 1318 height 654
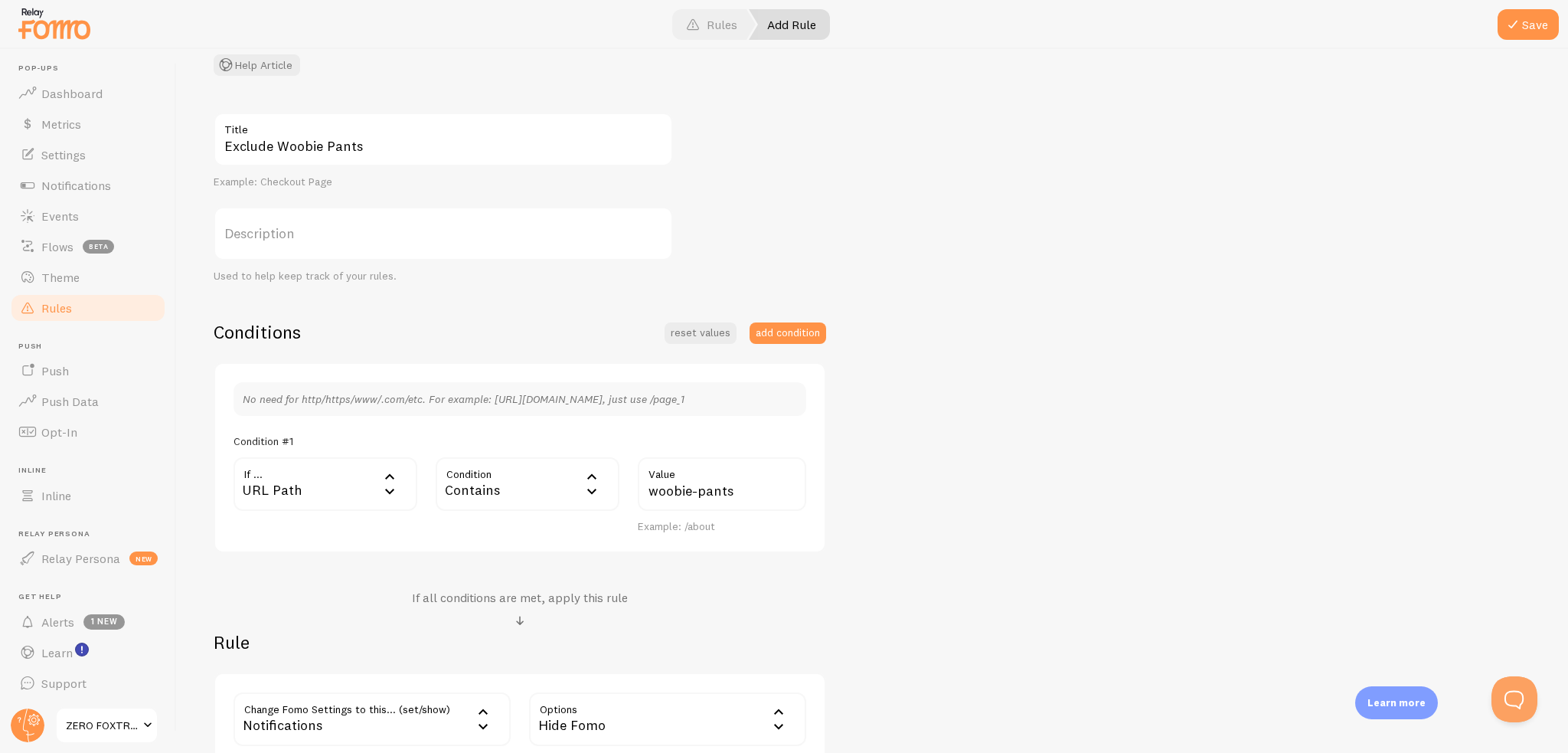
scroll to position [0, 0]
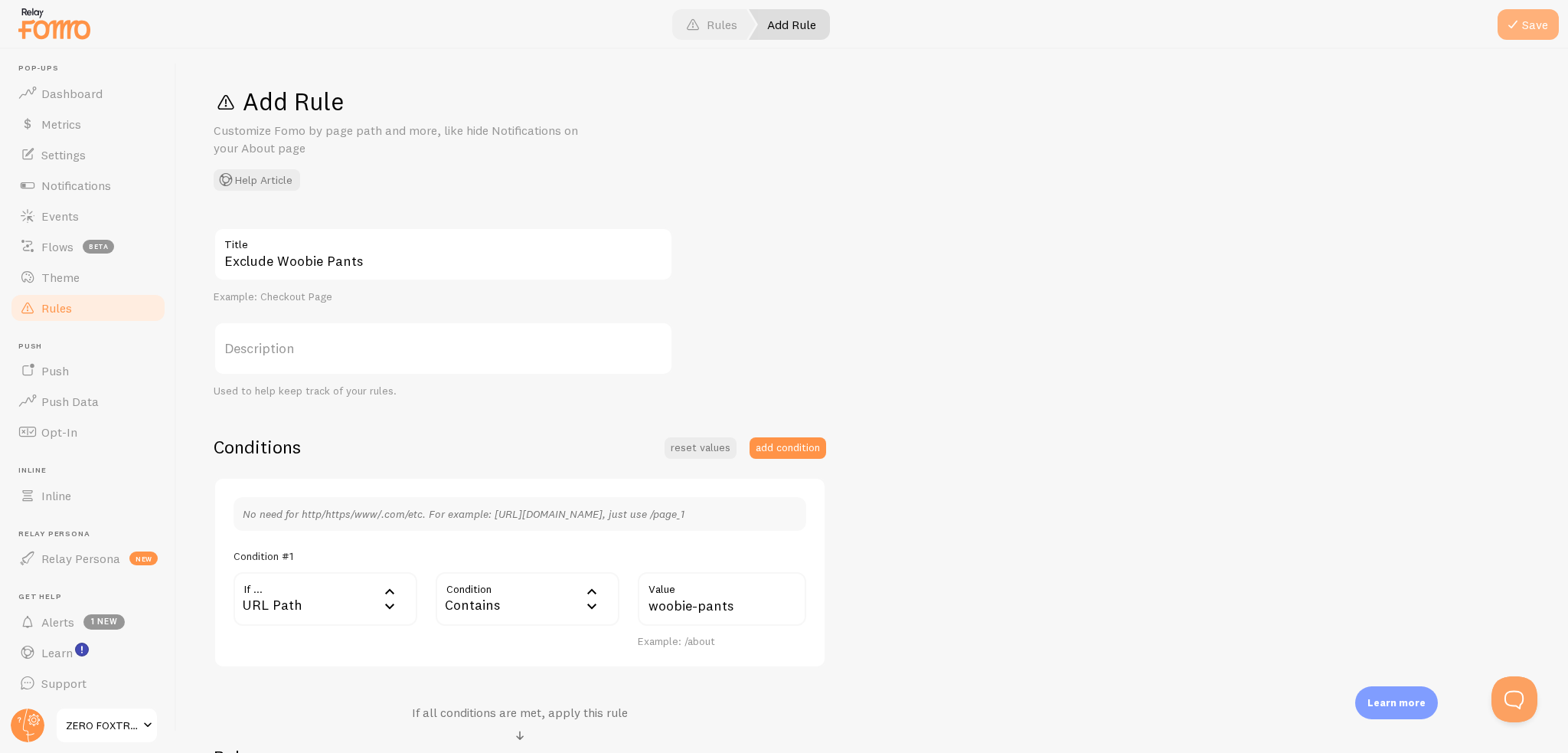
click at [1541, 21] on button "Save" at bounding box center [1528, 24] width 61 height 30
